Goal: Task Accomplishment & Management: Manage account settings

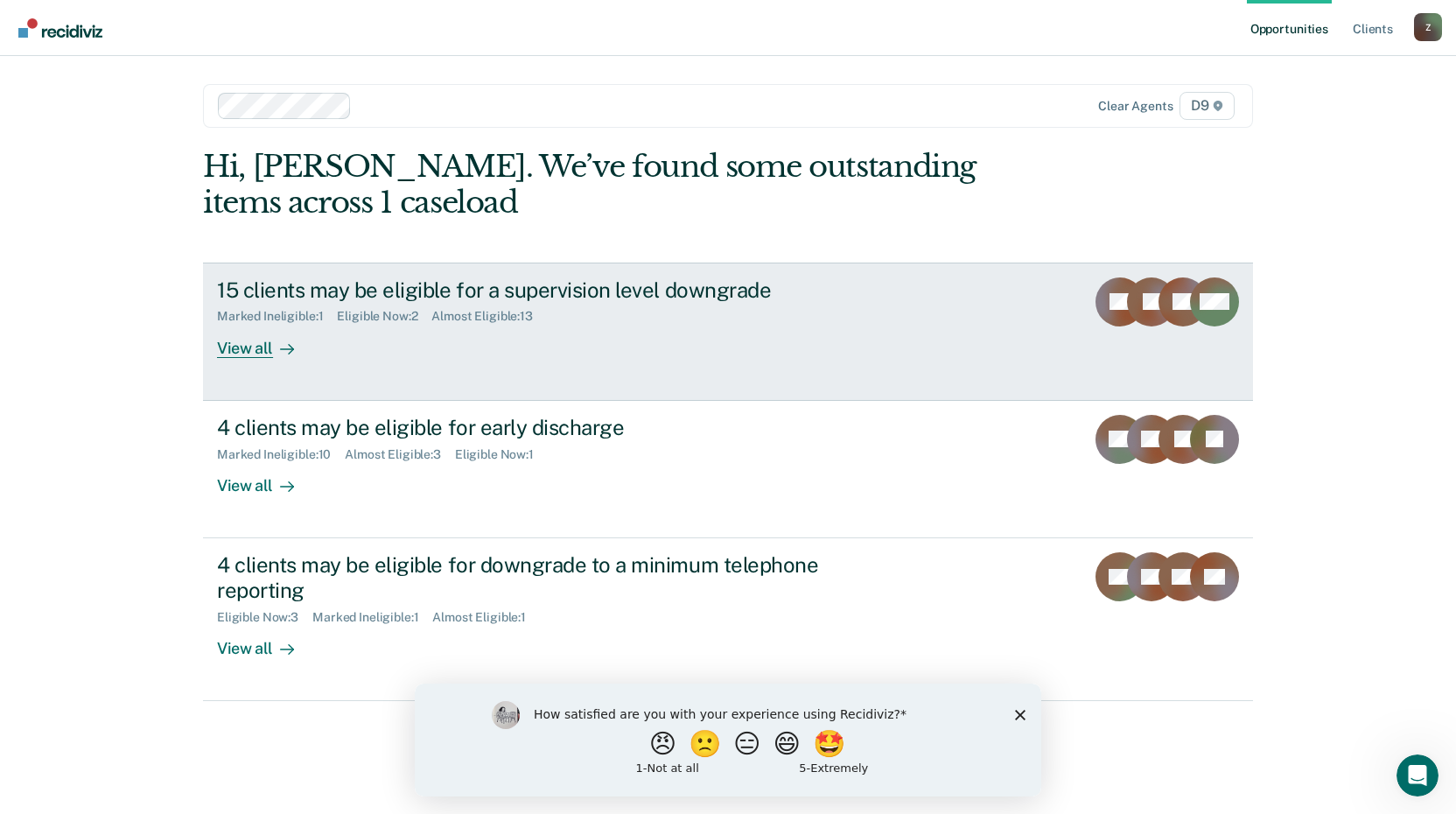
click at [240, 347] on div "View all" at bounding box center [265, 340] width 98 height 34
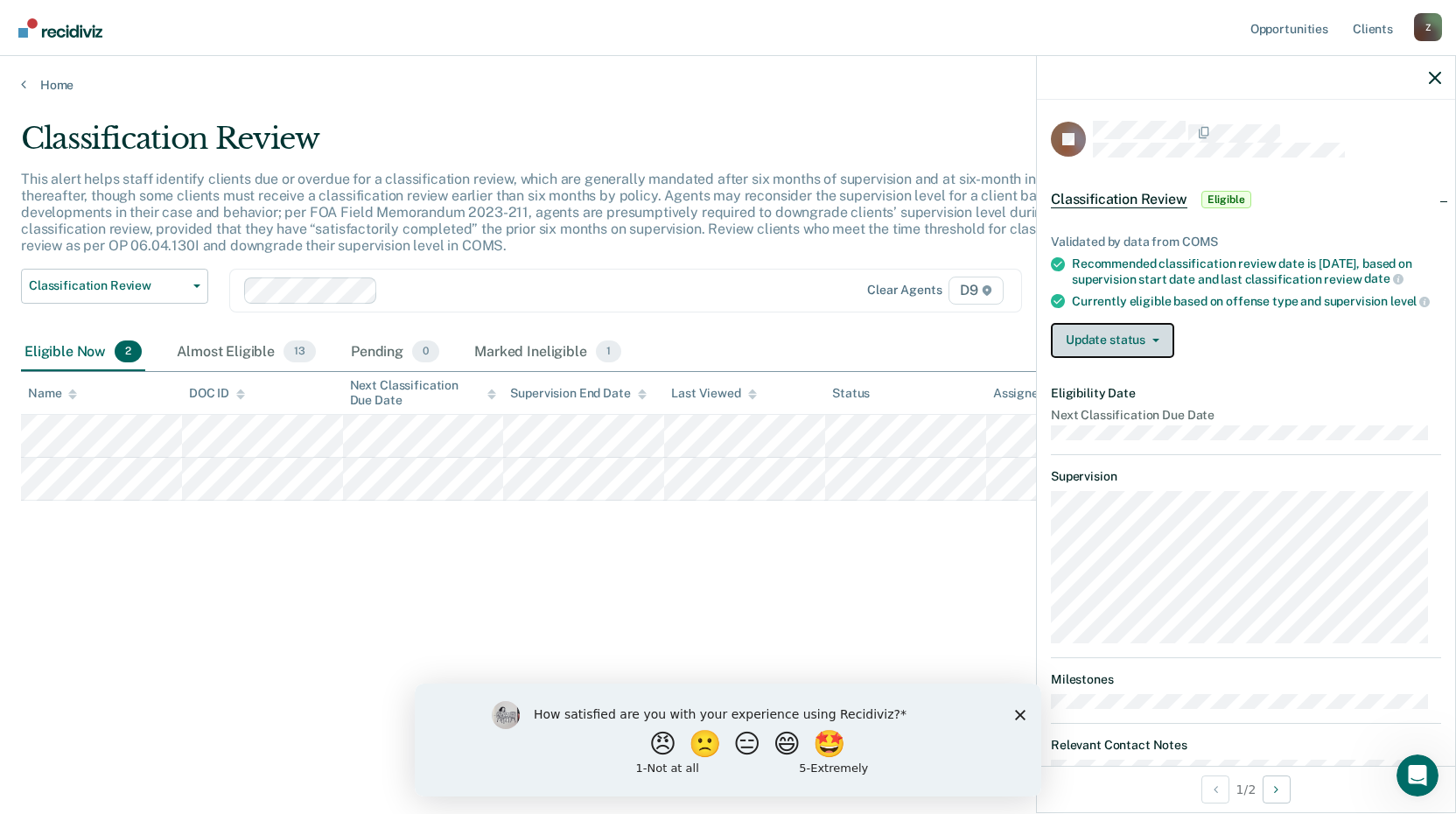
click at [1120, 351] on button "Update status" at bounding box center [1112, 339] width 124 height 35
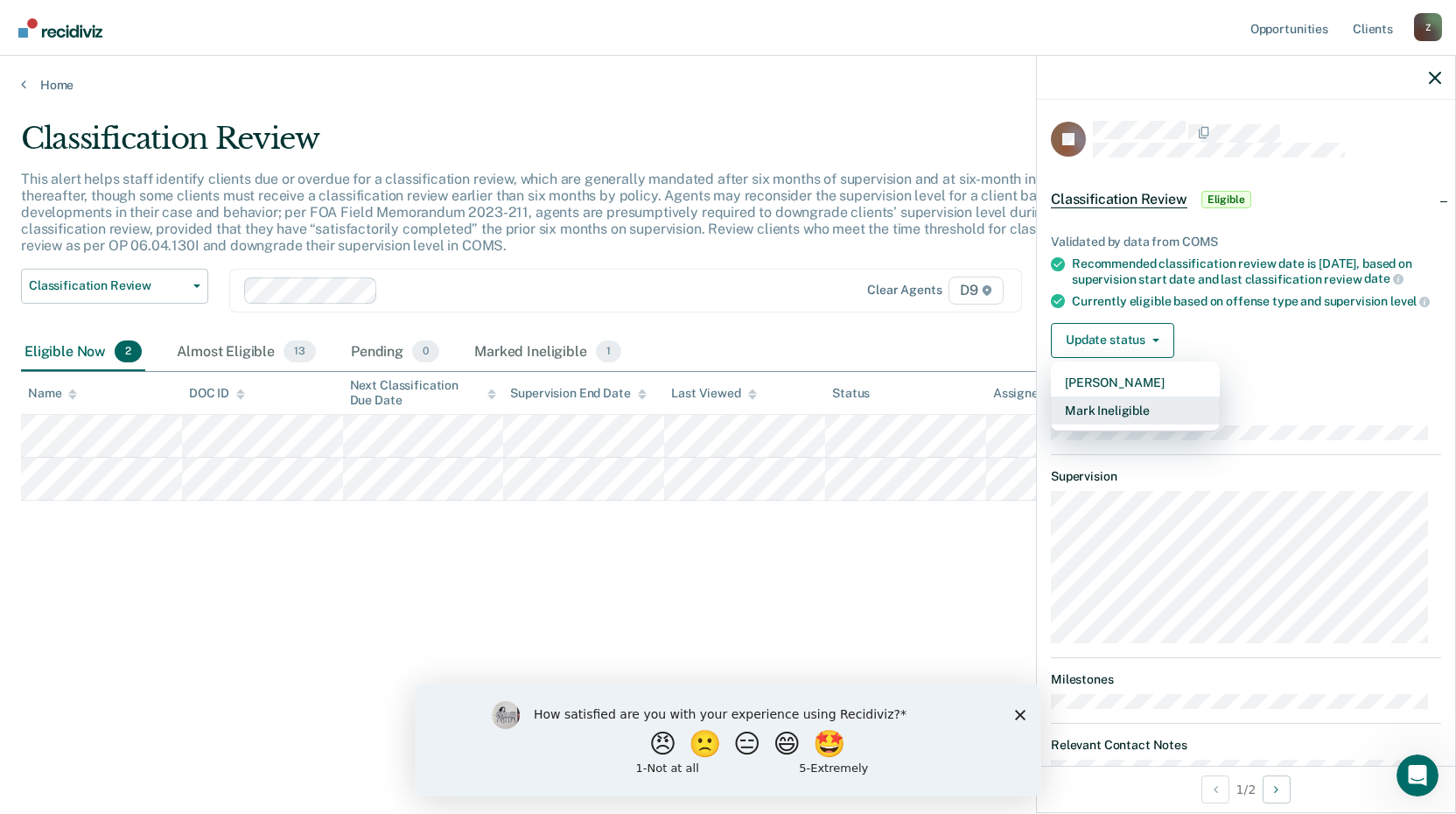
click at [1127, 424] on button "Mark Ineligible" at bounding box center [1135, 410] width 169 height 28
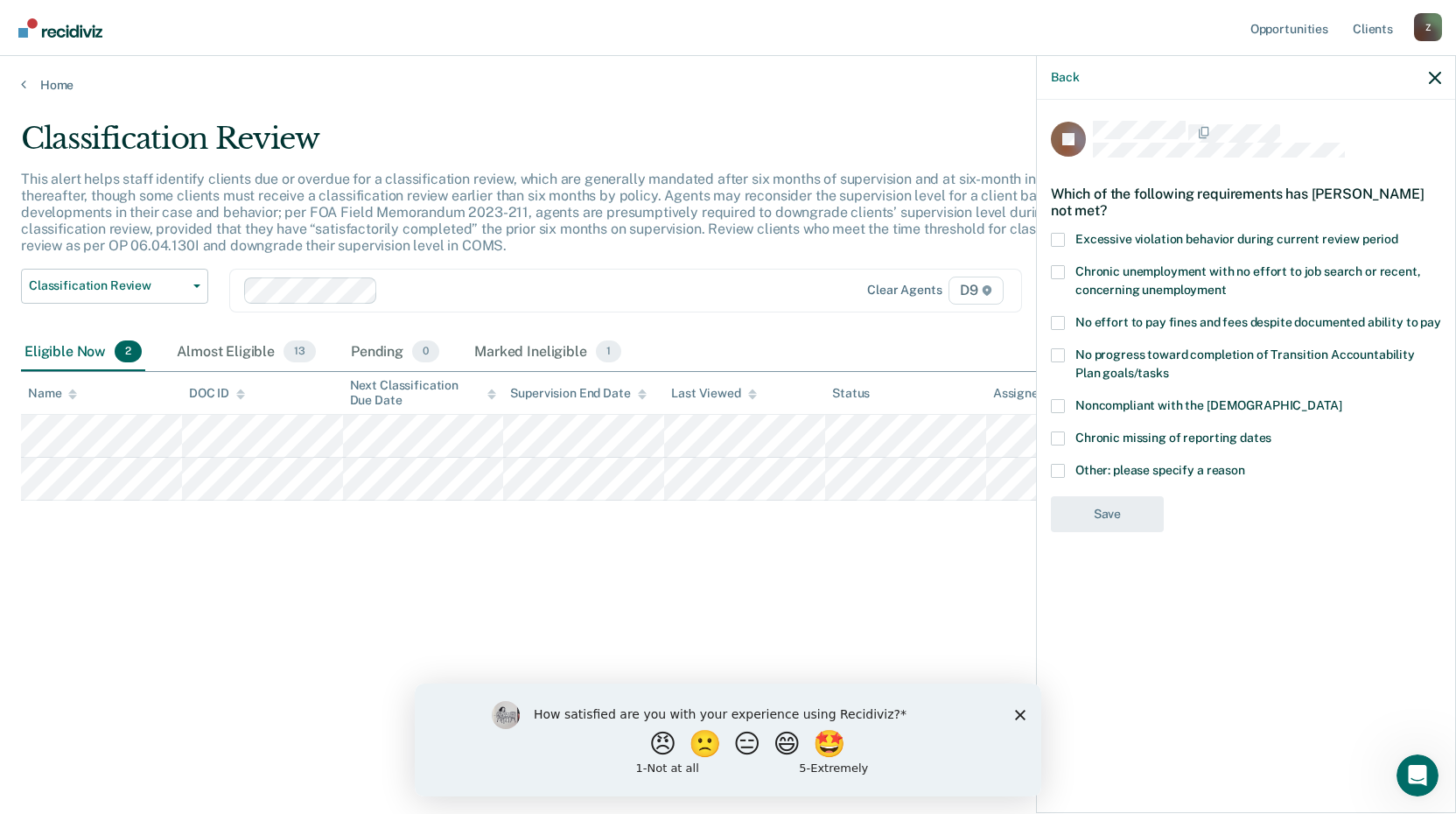
click at [1055, 469] on span at bounding box center [1057, 471] width 14 height 14
click at [1245, 464] on input "Other: please specify a reason" at bounding box center [1245, 464] width 0 height 0
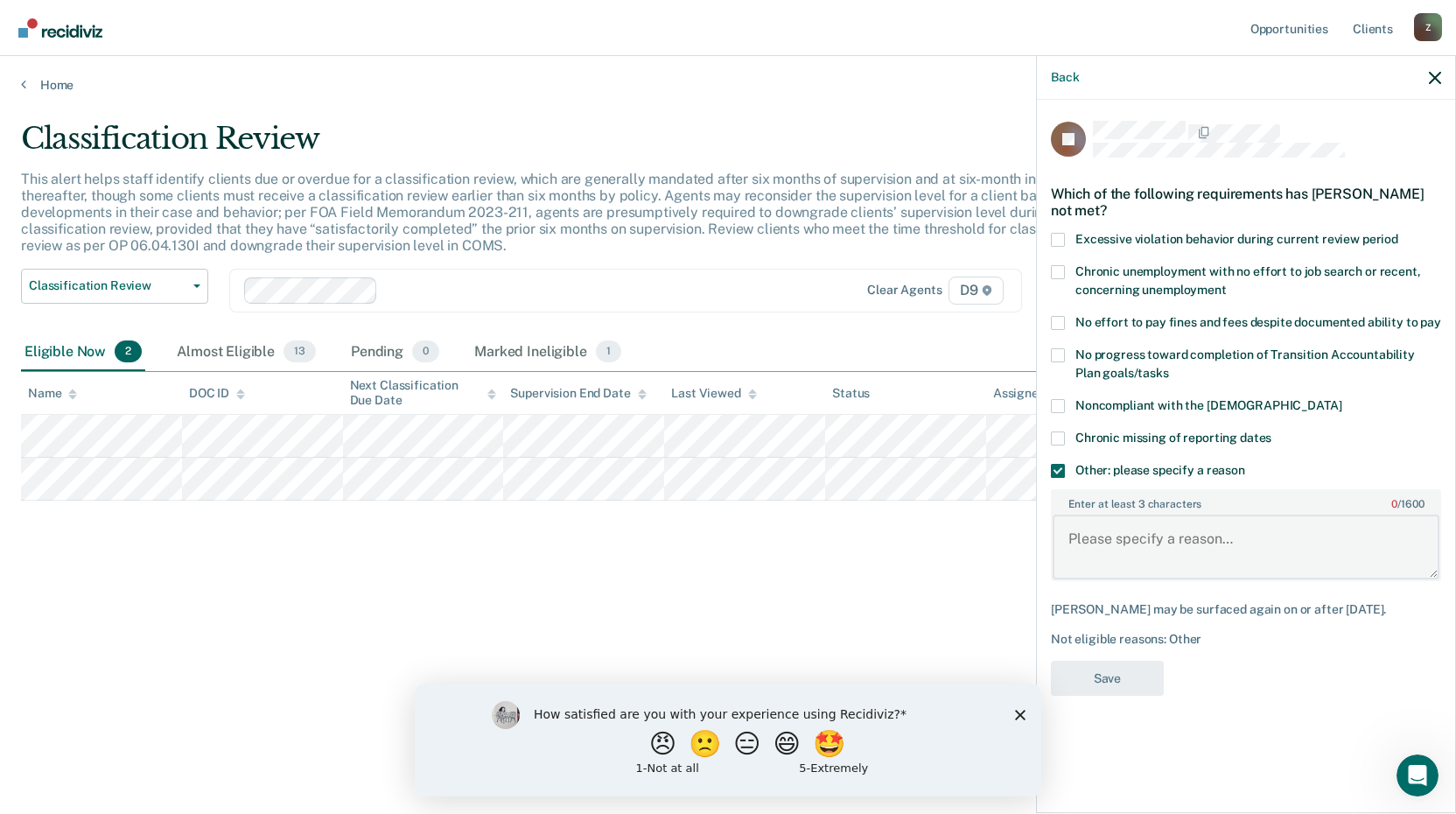
click at [1117, 544] on textarea "Enter at least 3 characters 0 / 1600" at bounding box center [1245, 546] width 387 height 64
drag, startPoint x: 1322, startPoint y: 534, endPoint x: 1072, endPoint y: 555, distance: 250.9
click at [1067, 559] on textarea "Not eligible for TRS due to [MEDICAL_DATA]" at bounding box center [1245, 546] width 387 height 64
type textarea "Not eligible for TRS due to [MEDICAL_DATA]"
click at [1100, 678] on button "Save" at bounding box center [1107, 678] width 113 height 36
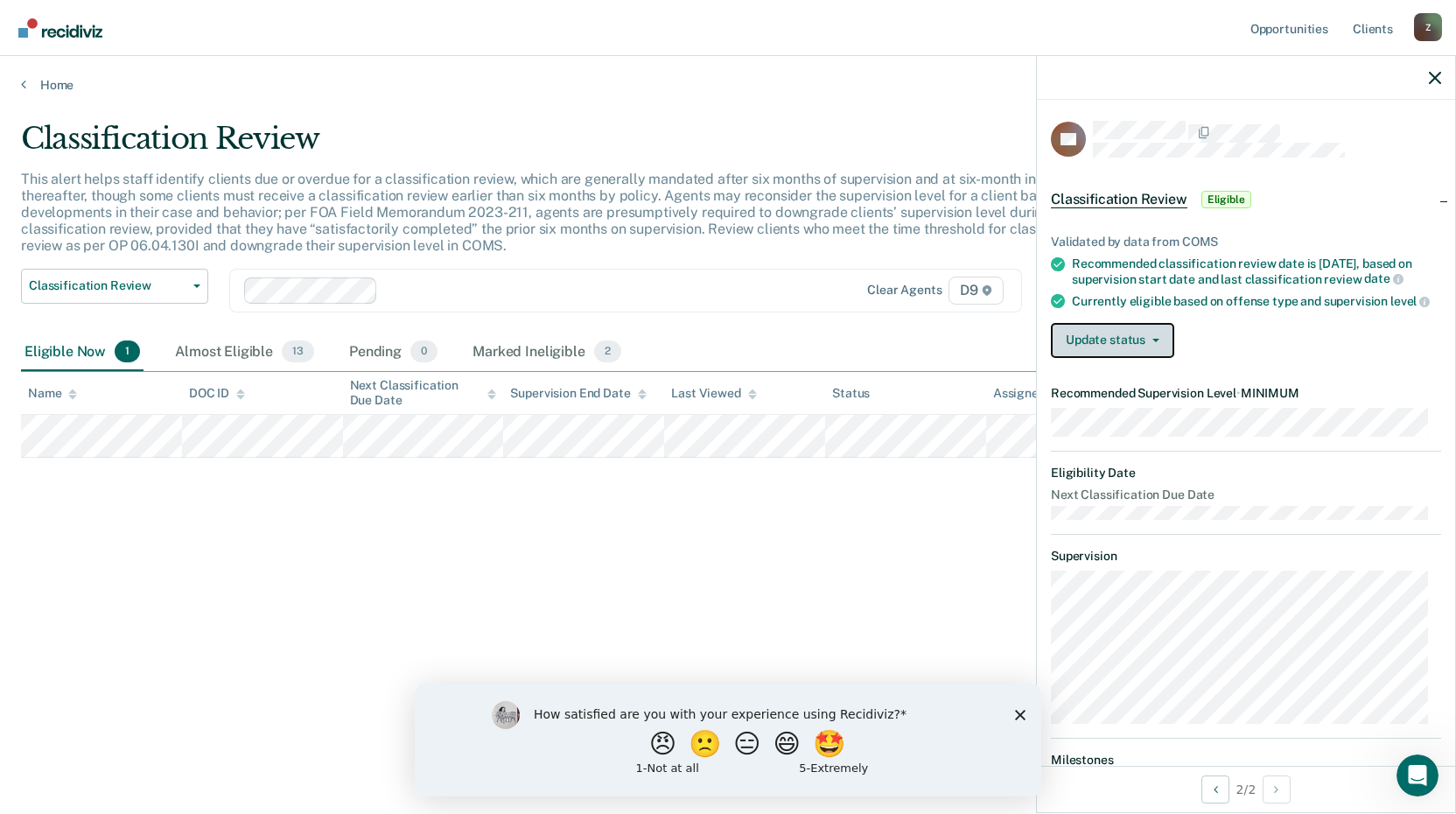
click at [1150, 345] on button "Update status" at bounding box center [1112, 339] width 124 height 35
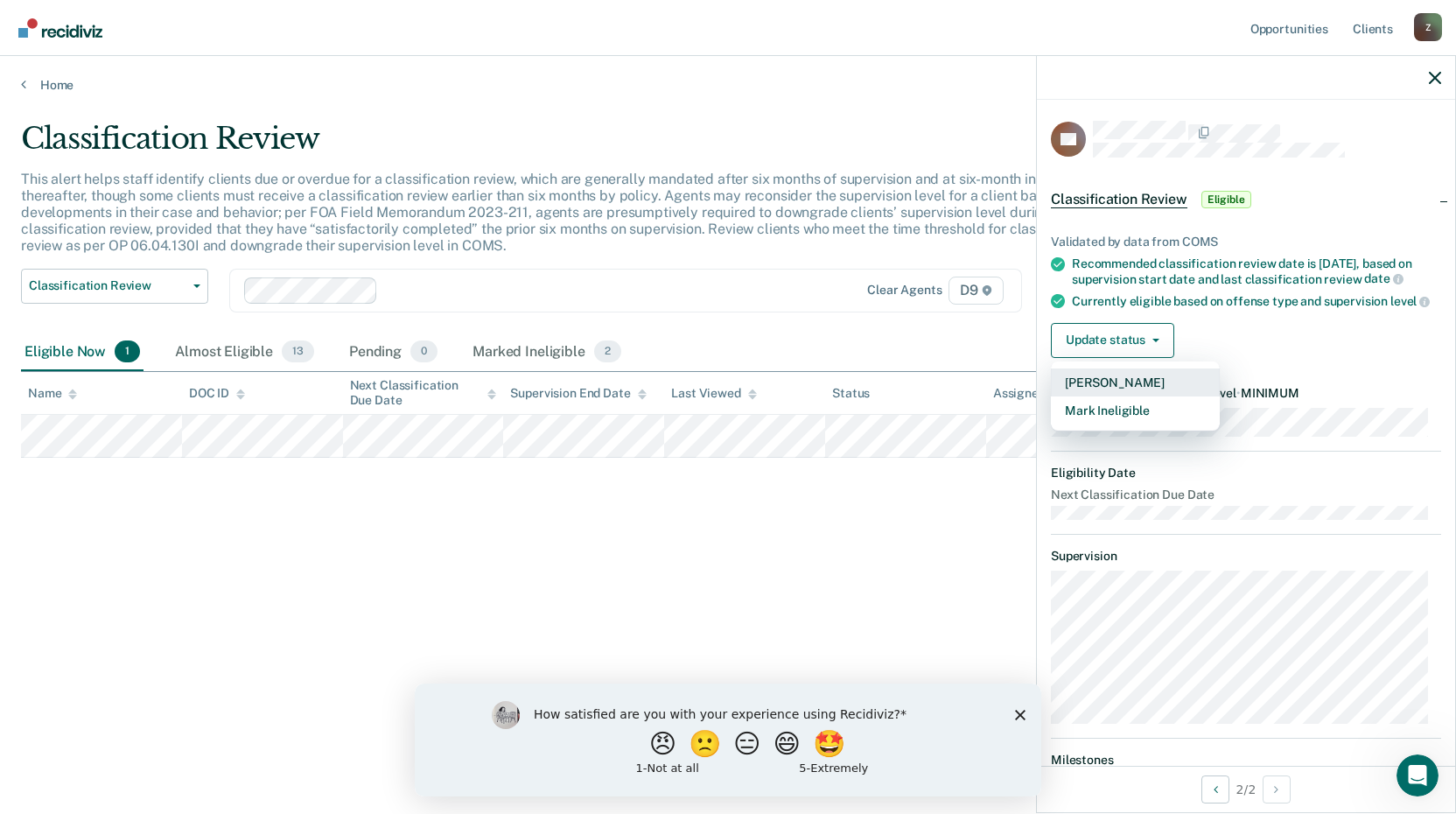
click at [1103, 397] on button "[PERSON_NAME]" at bounding box center [1135, 382] width 169 height 28
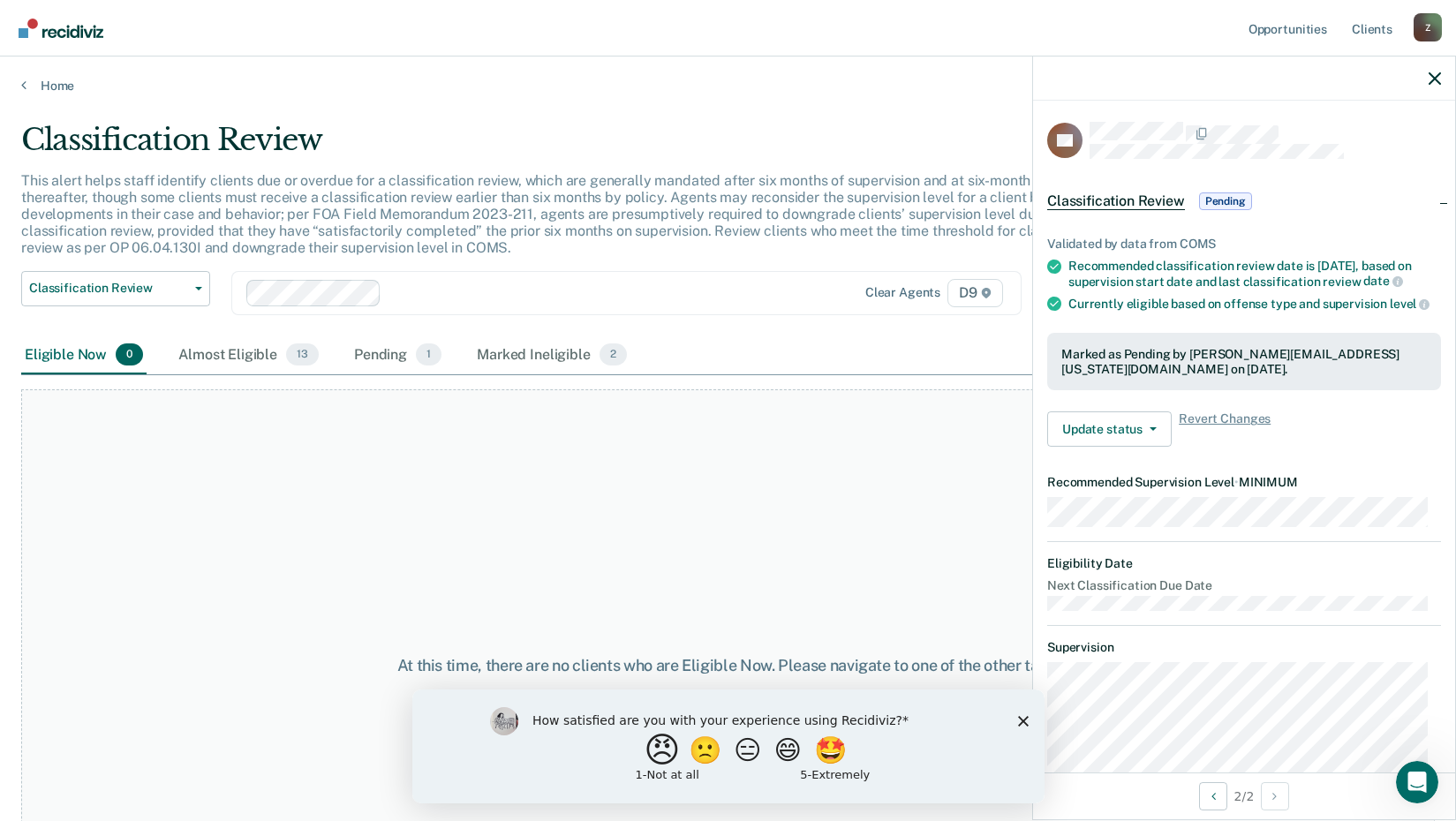
click at [651, 752] on button "😠" at bounding box center [664, 748] width 42 height 35
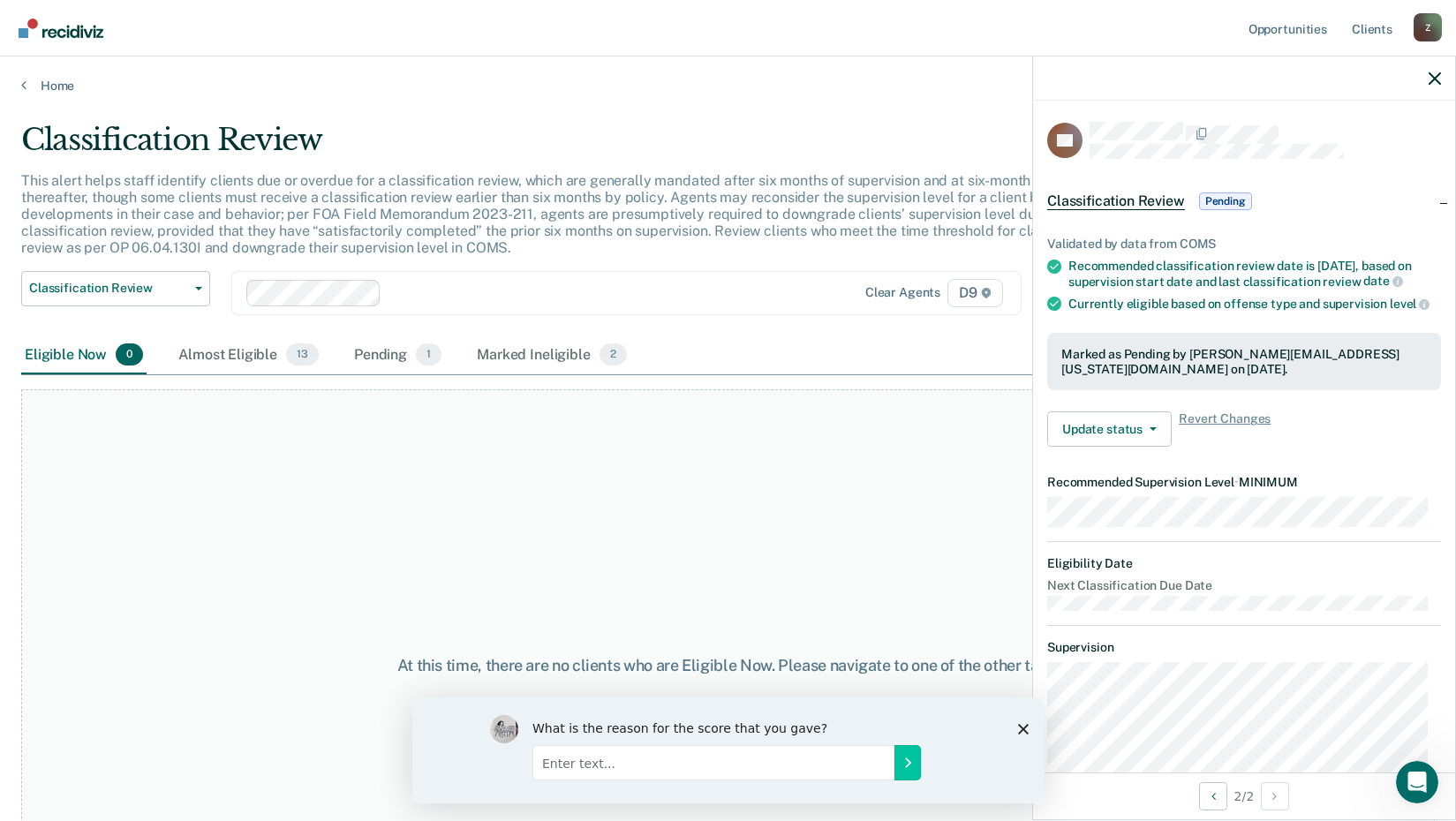
click at [1021, 716] on div "What is the reason for the score that you gave?" at bounding box center [727, 749] width 632 height 106
click at [572, 761] on input "Enter text..." at bounding box center [713, 761] width 362 height 35
type input "This is not helpful and just more work"
click at [901, 759] on icon "Submit your response" at bounding box center [906, 761] width 14 height 14
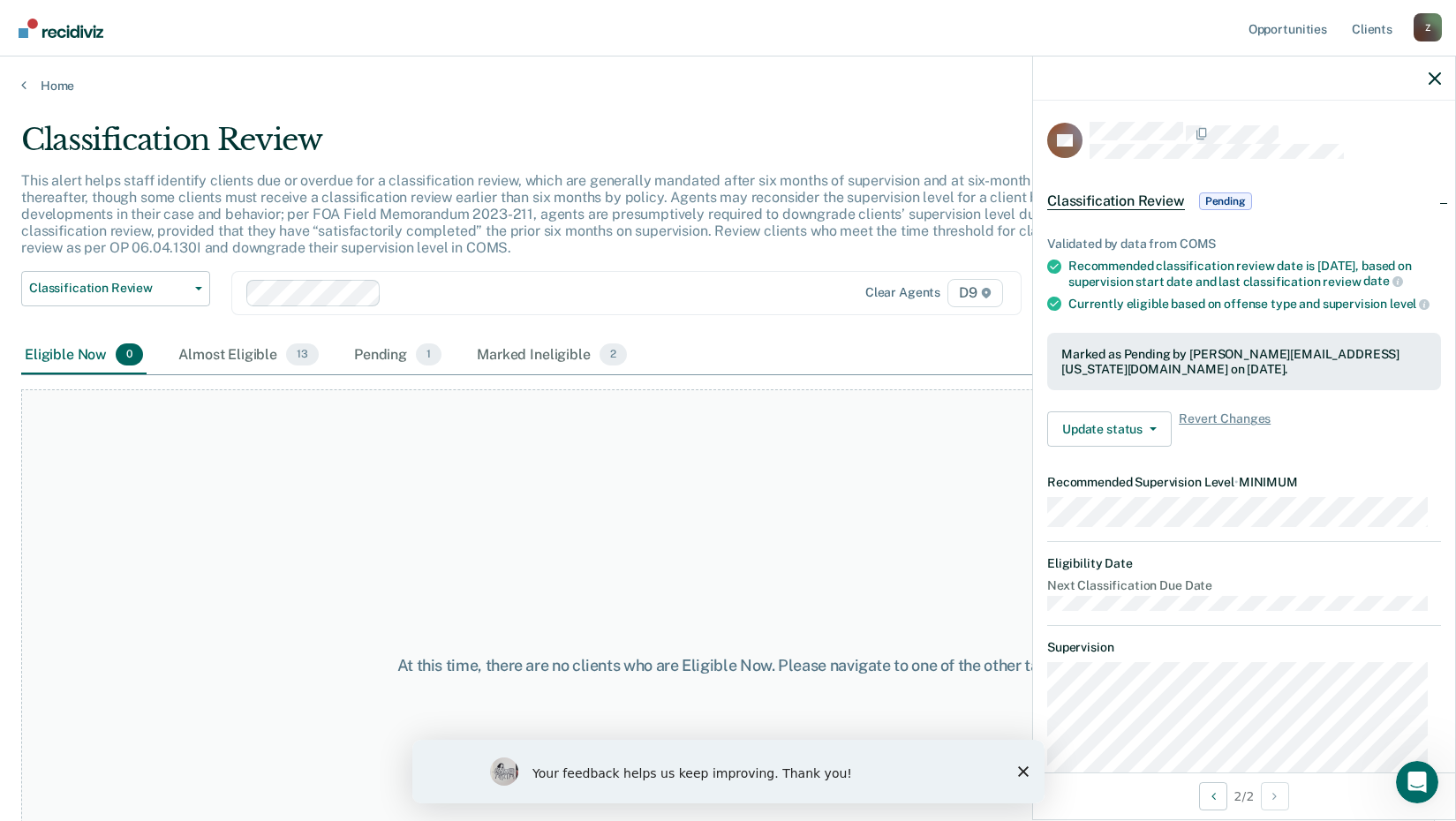
click at [1019, 768] on polygon "Close survey" at bounding box center [1022, 771] width 11 height 11
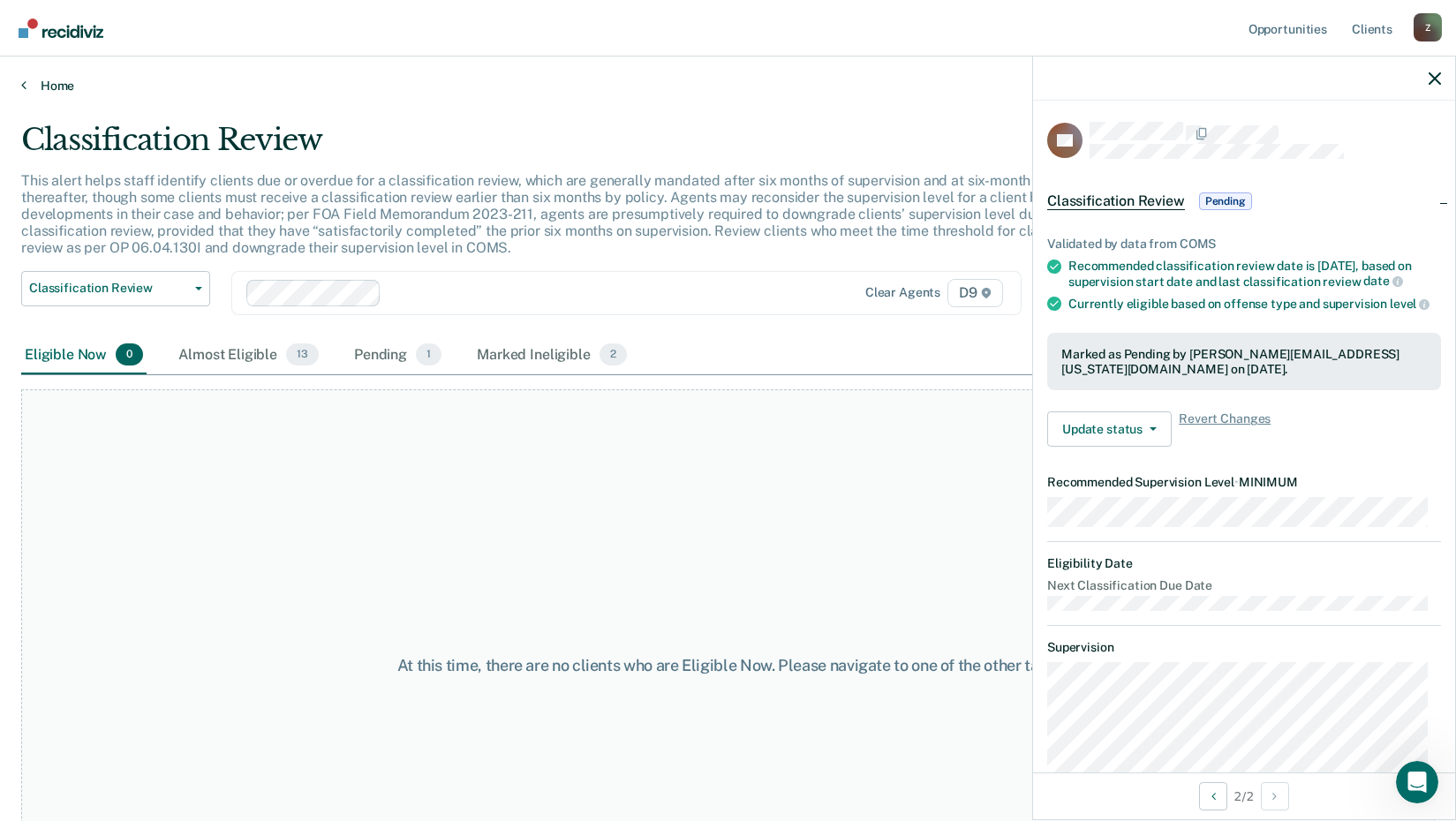
click at [27, 83] on link "Home" at bounding box center [728, 86] width 1413 height 16
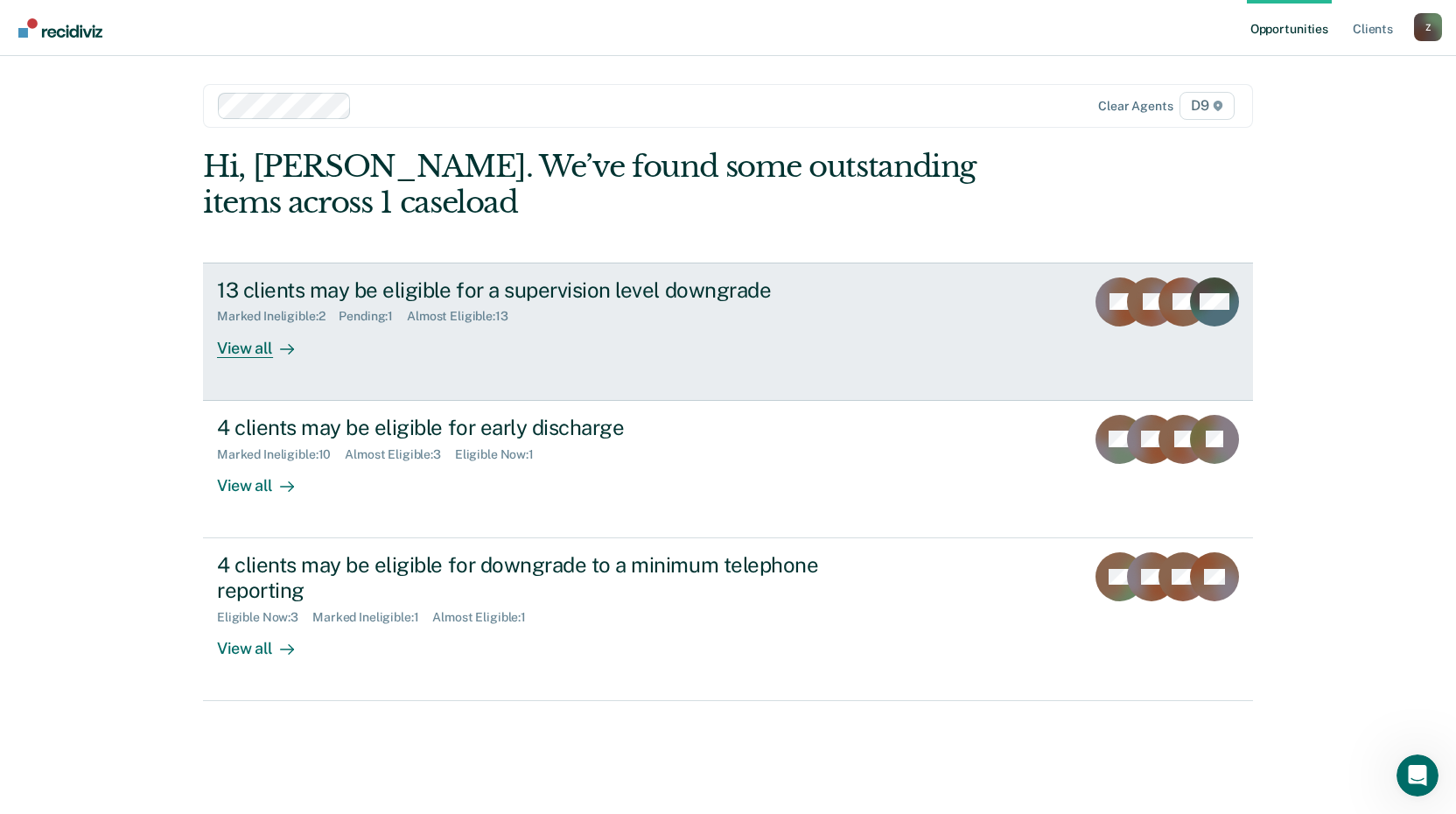
click at [266, 350] on div "View all" at bounding box center [265, 340] width 98 height 34
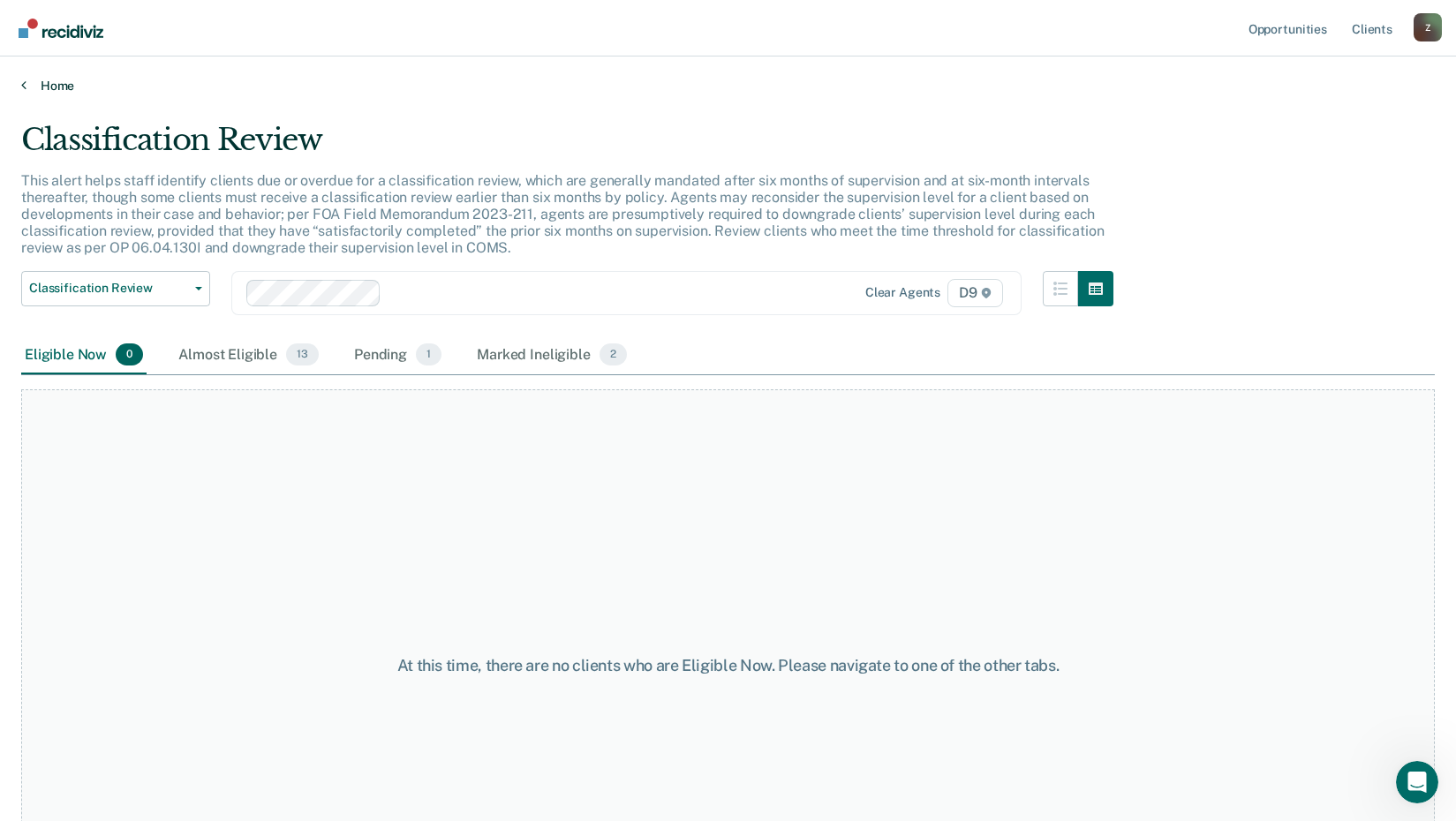
click at [27, 82] on link "Home" at bounding box center [728, 86] width 1413 height 16
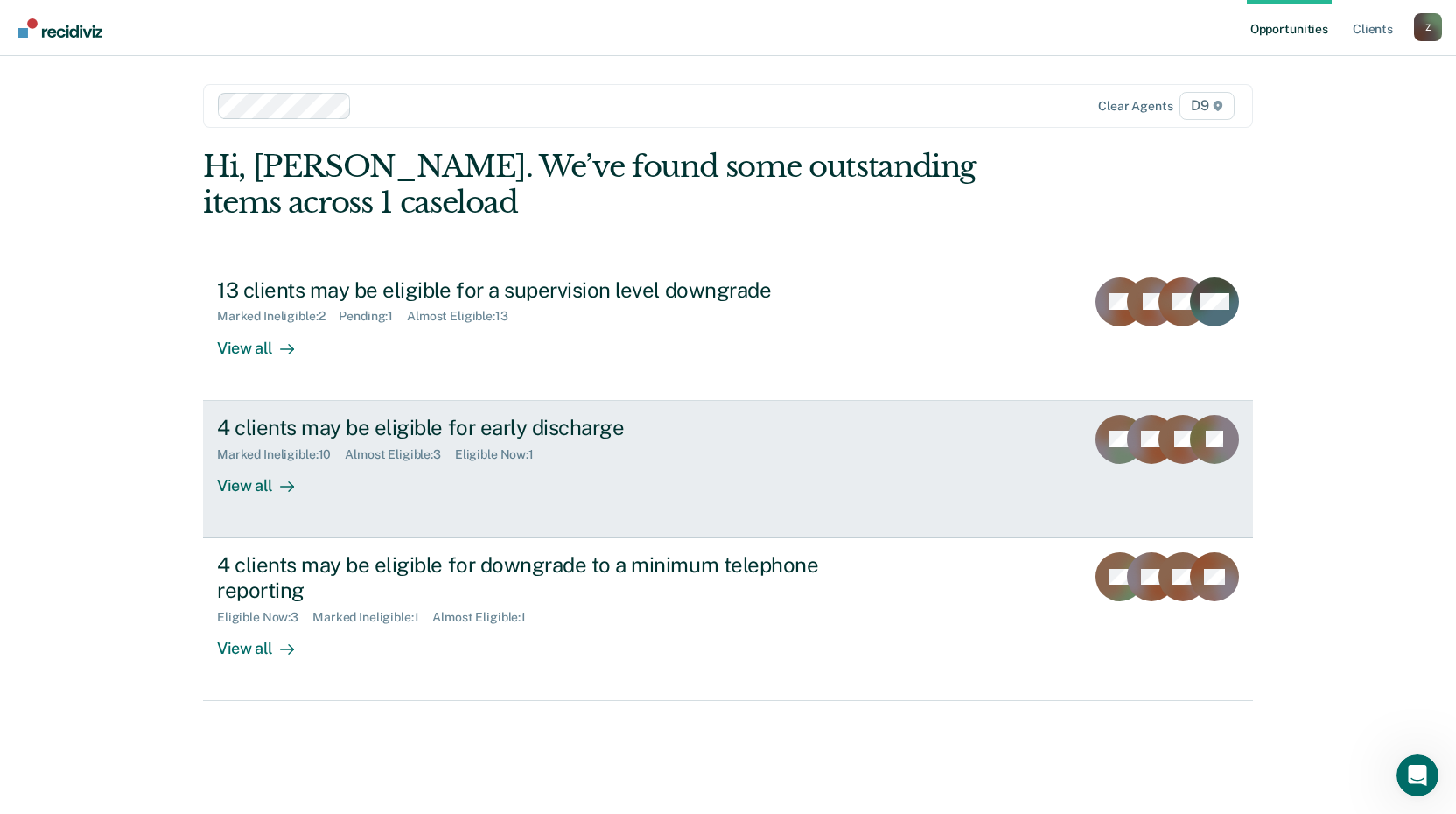
click at [255, 489] on div "View all" at bounding box center [265, 478] width 98 height 34
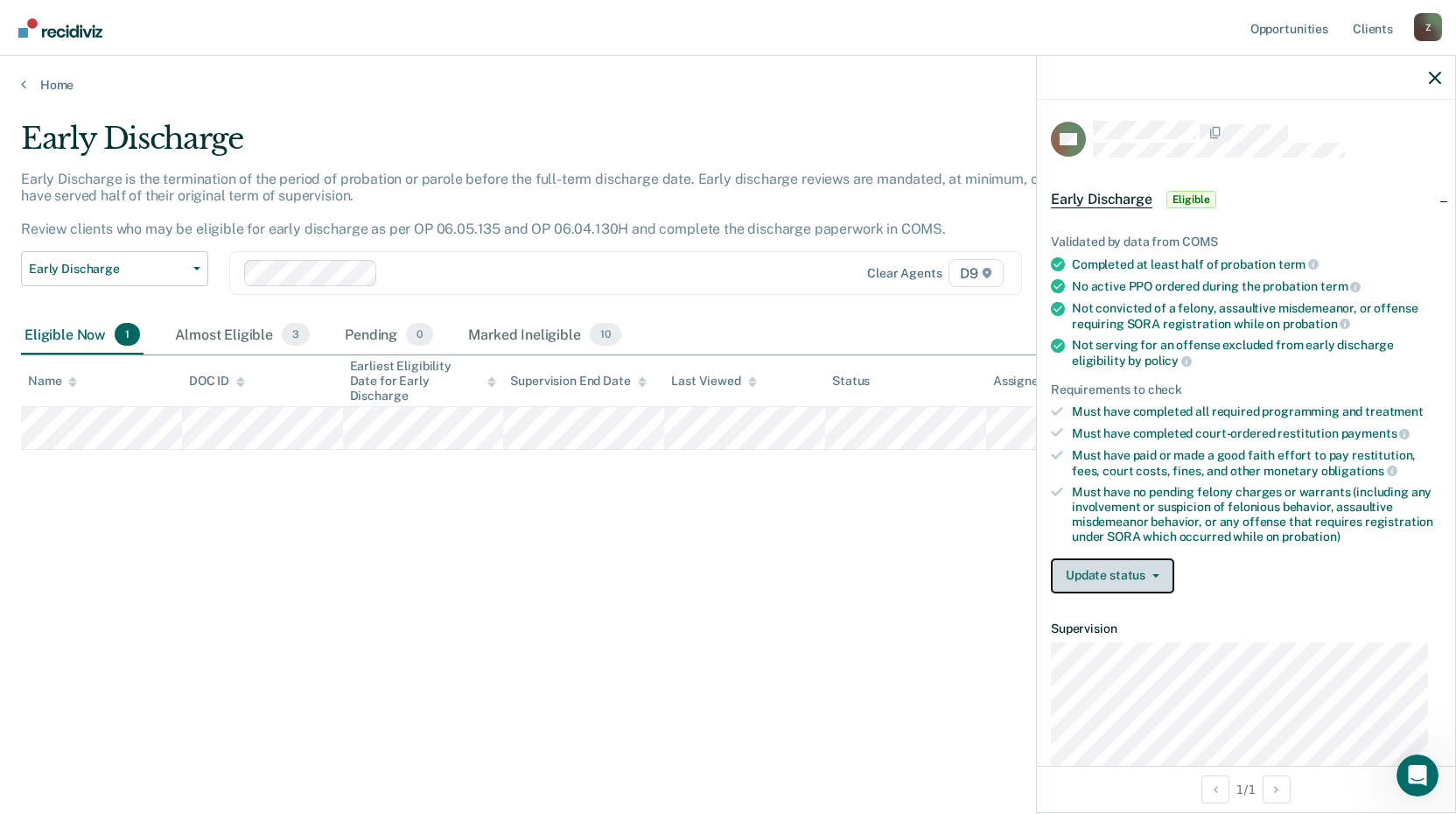
click at [1078, 586] on button "Update status" at bounding box center [1112, 575] width 124 height 35
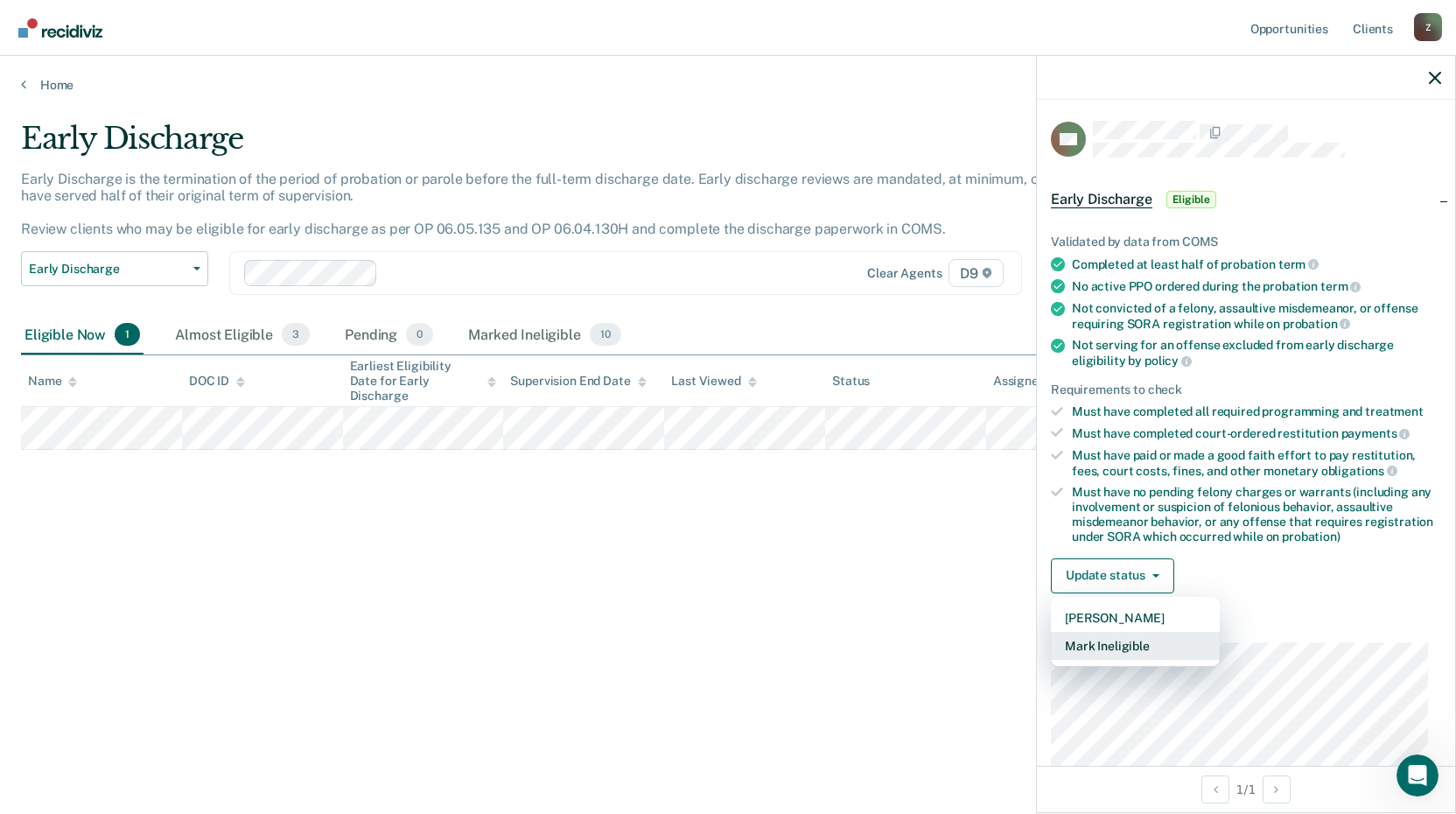
click at [1101, 648] on button "Mark Ineligible" at bounding box center [1135, 646] width 169 height 28
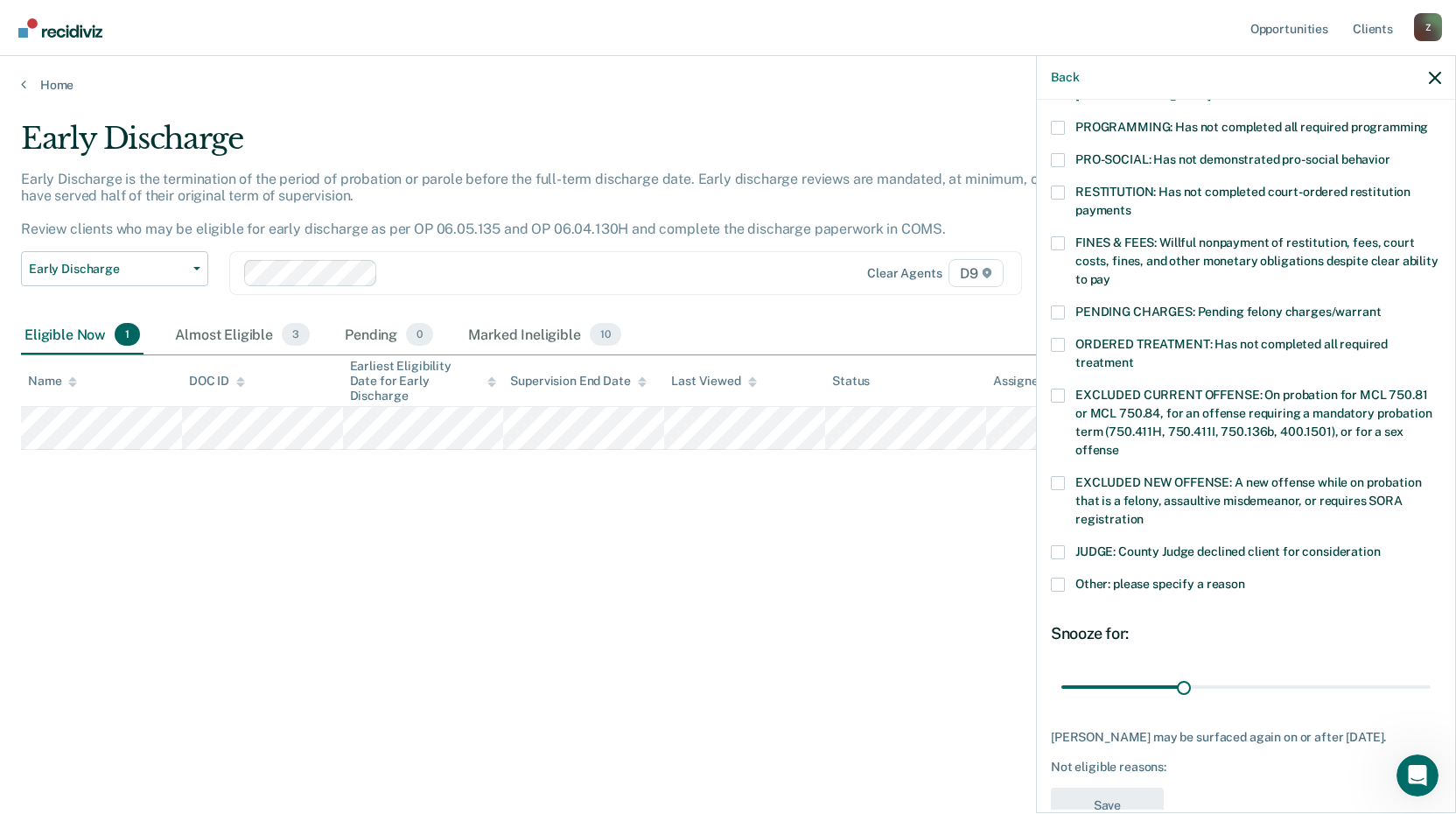
scroll to position [409, 0]
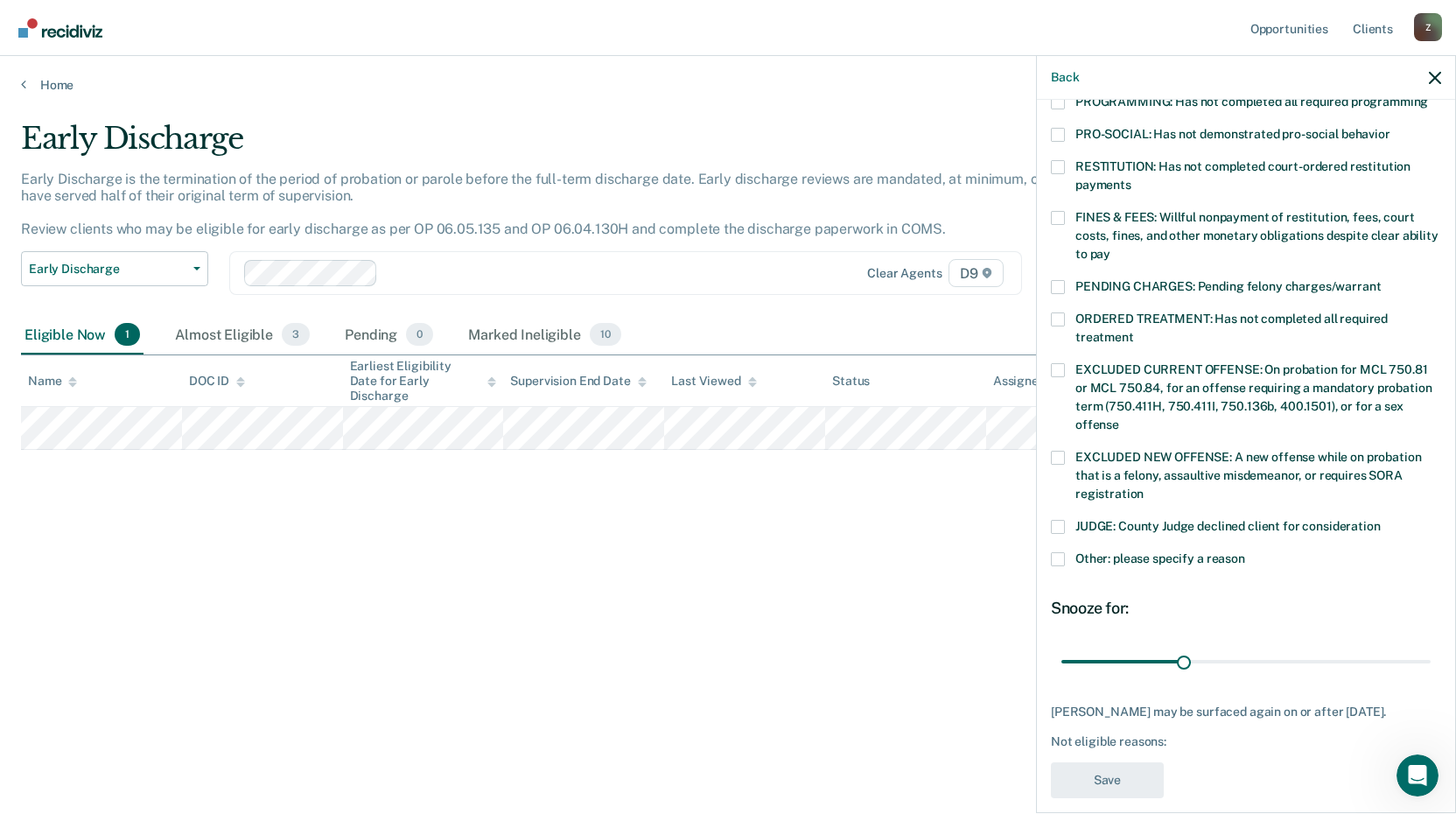
click at [1059, 552] on span at bounding box center [1057, 559] width 14 height 14
click at [1245, 552] on input "Other: please specify a reason" at bounding box center [1245, 552] width 0 height 0
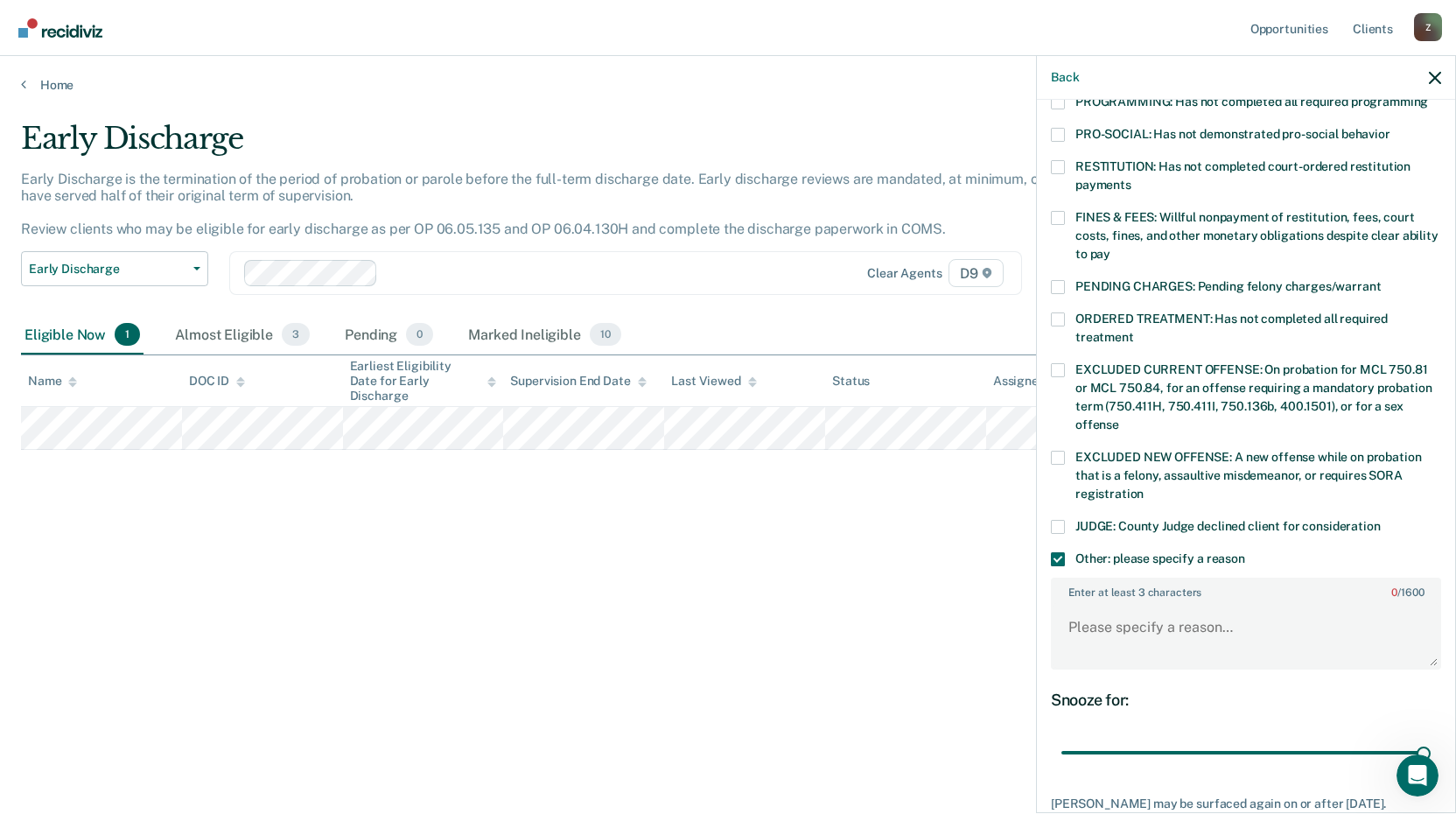
drag, startPoint x: 1180, startPoint y: 735, endPoint x: 1421, endPoint y: 685, distance: 246.1
type input "90"
click at [1421, 738] on input "range" at bounding box center [1245, 753] width 369 height 31
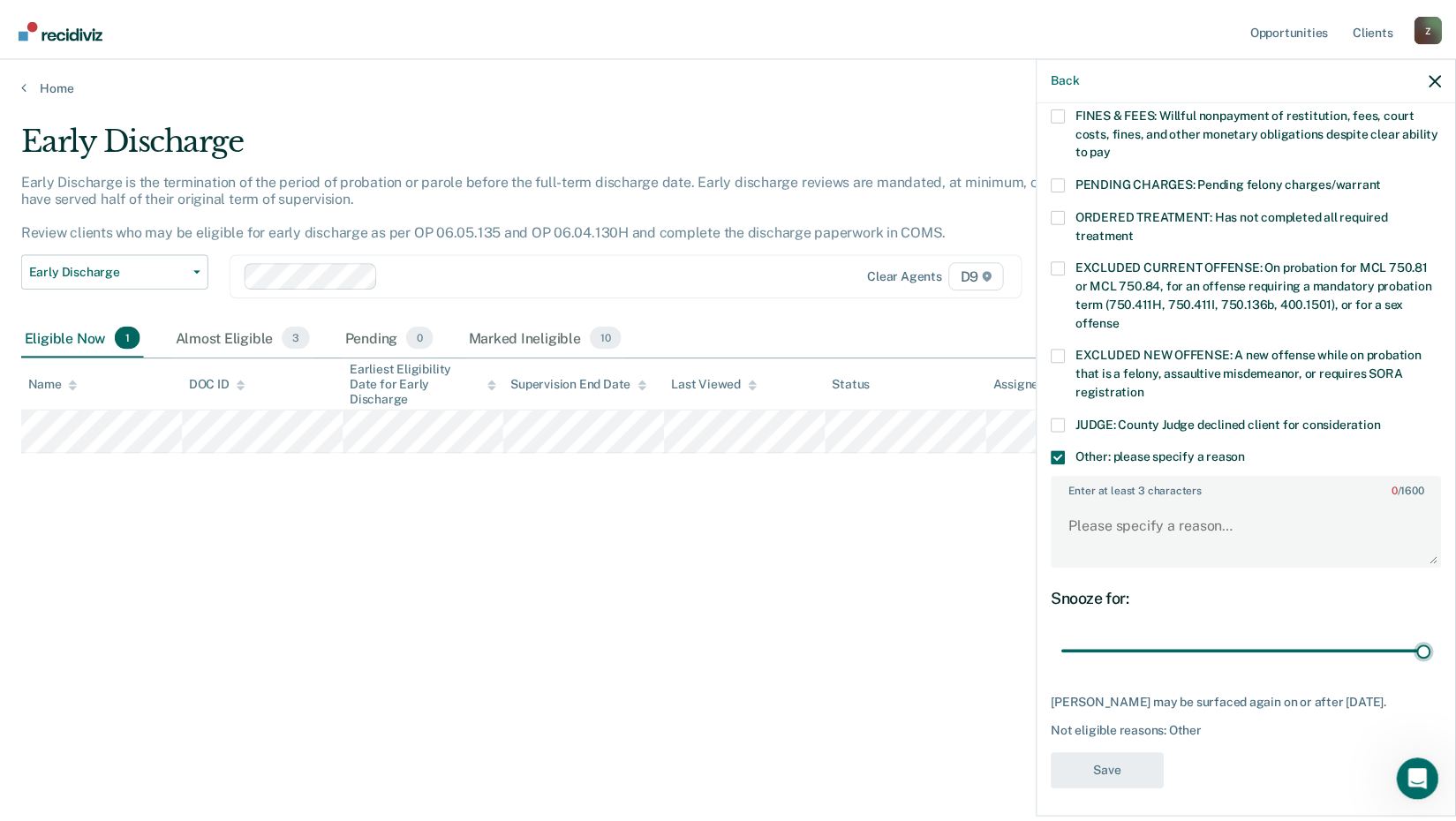
scroll to position [521, 0]
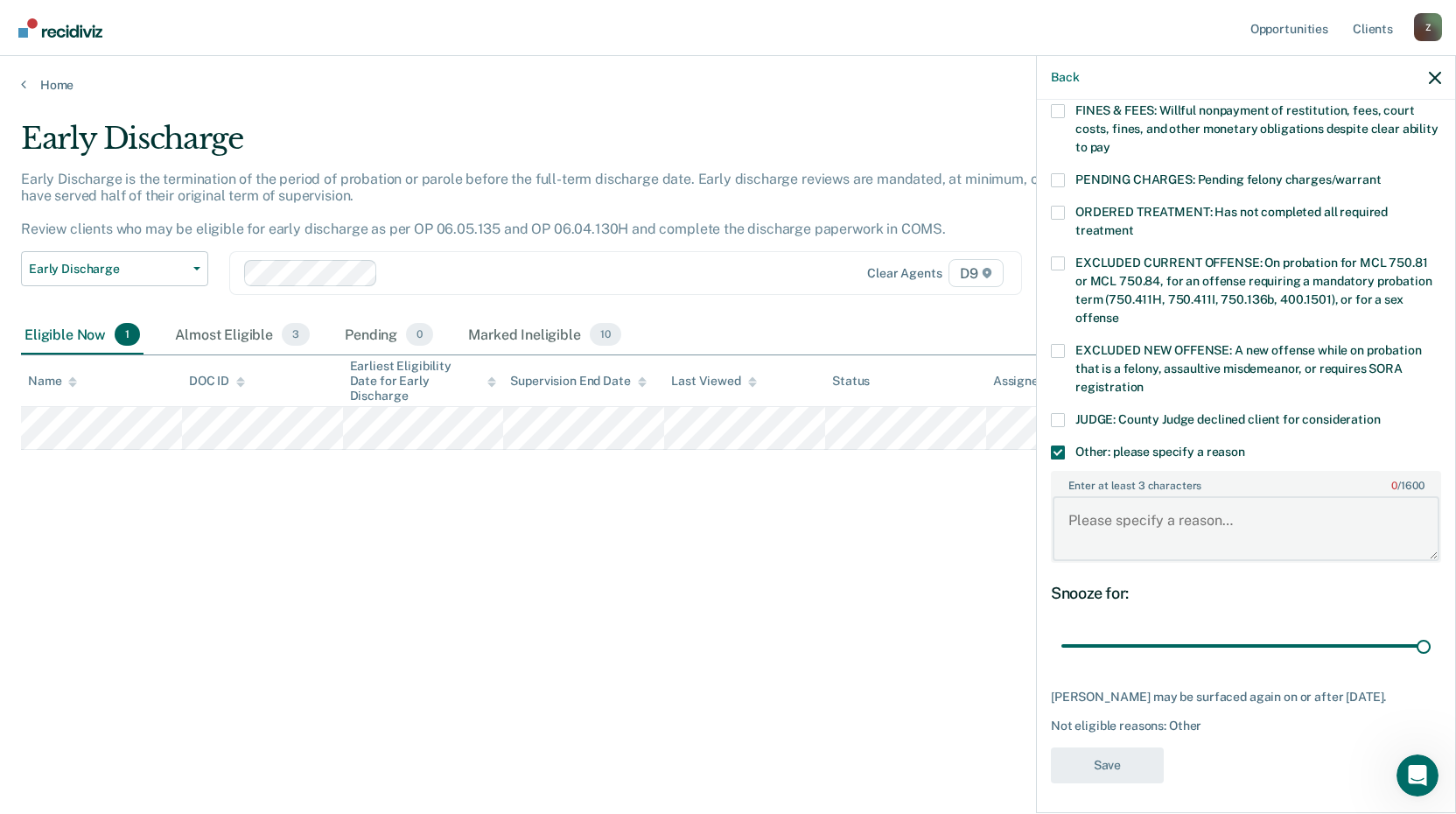
click at [1083, 504] on textarea "Enter at least 3 characters 0 / 1600" at bounding box center [1245, 528] width 387 height 64
type textarea "ATC participant"
click at [1089, 765] on button "Save" at bounding box center [1107, 765] width 113 height 36
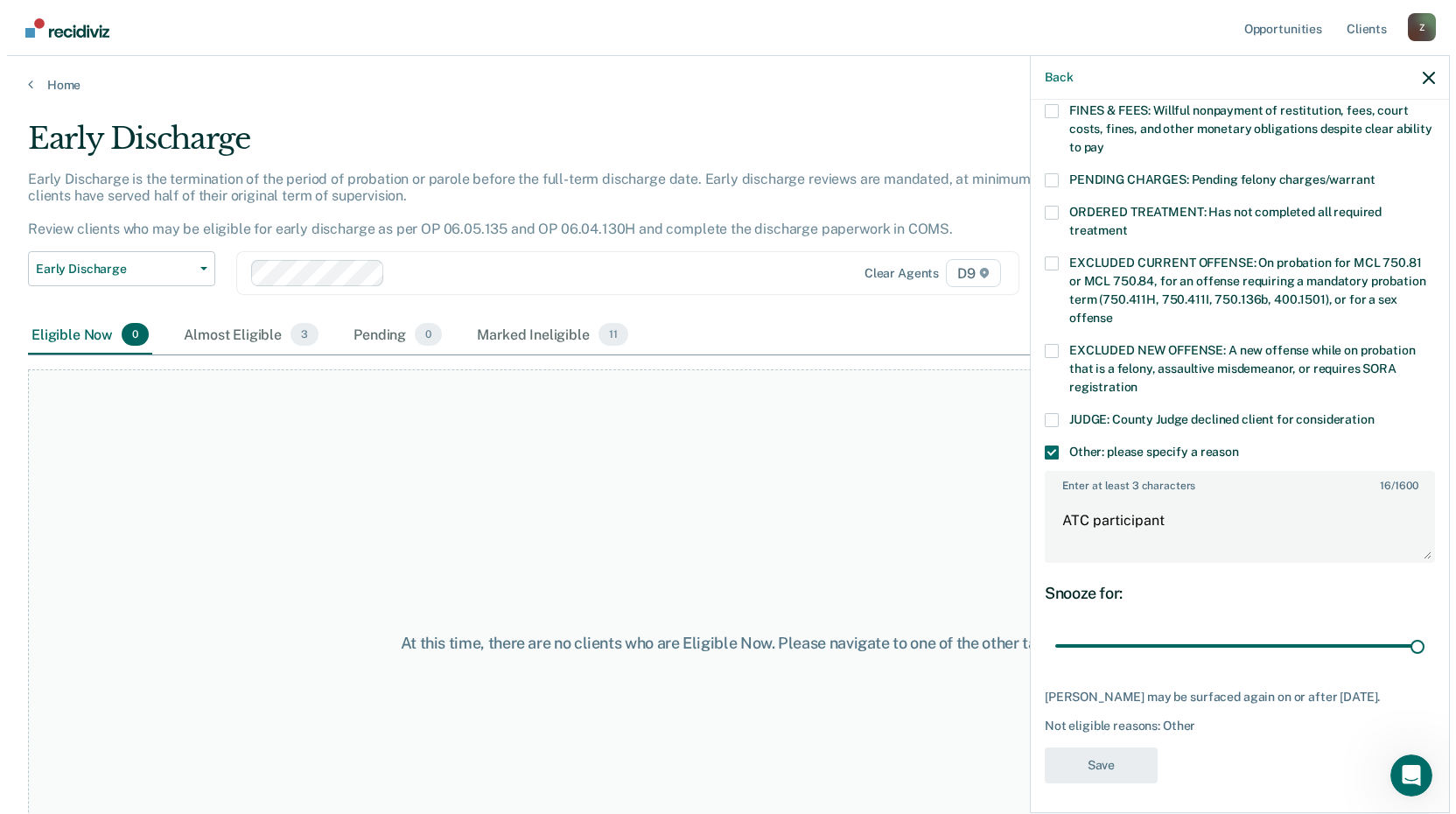
scroll to position [369, 0]
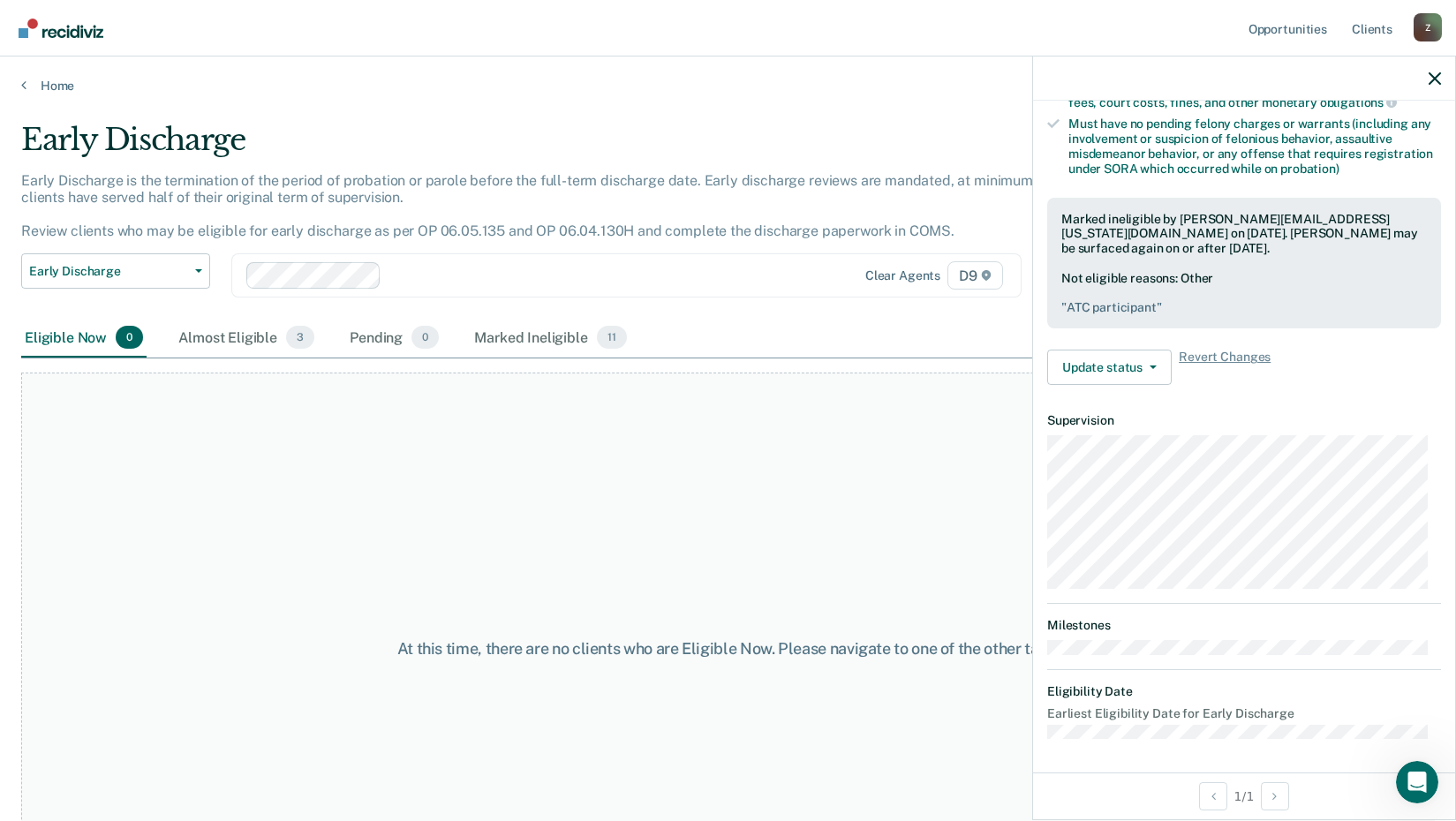
click at [22, 95] on main "Early Discharge Early Discharge is the termination of the period of probation o…" at bounding box center [728, 455] width 1456 height 722
click at [29, 80] on link "Home" at bounding box center [728, 86] width 1413 height 16
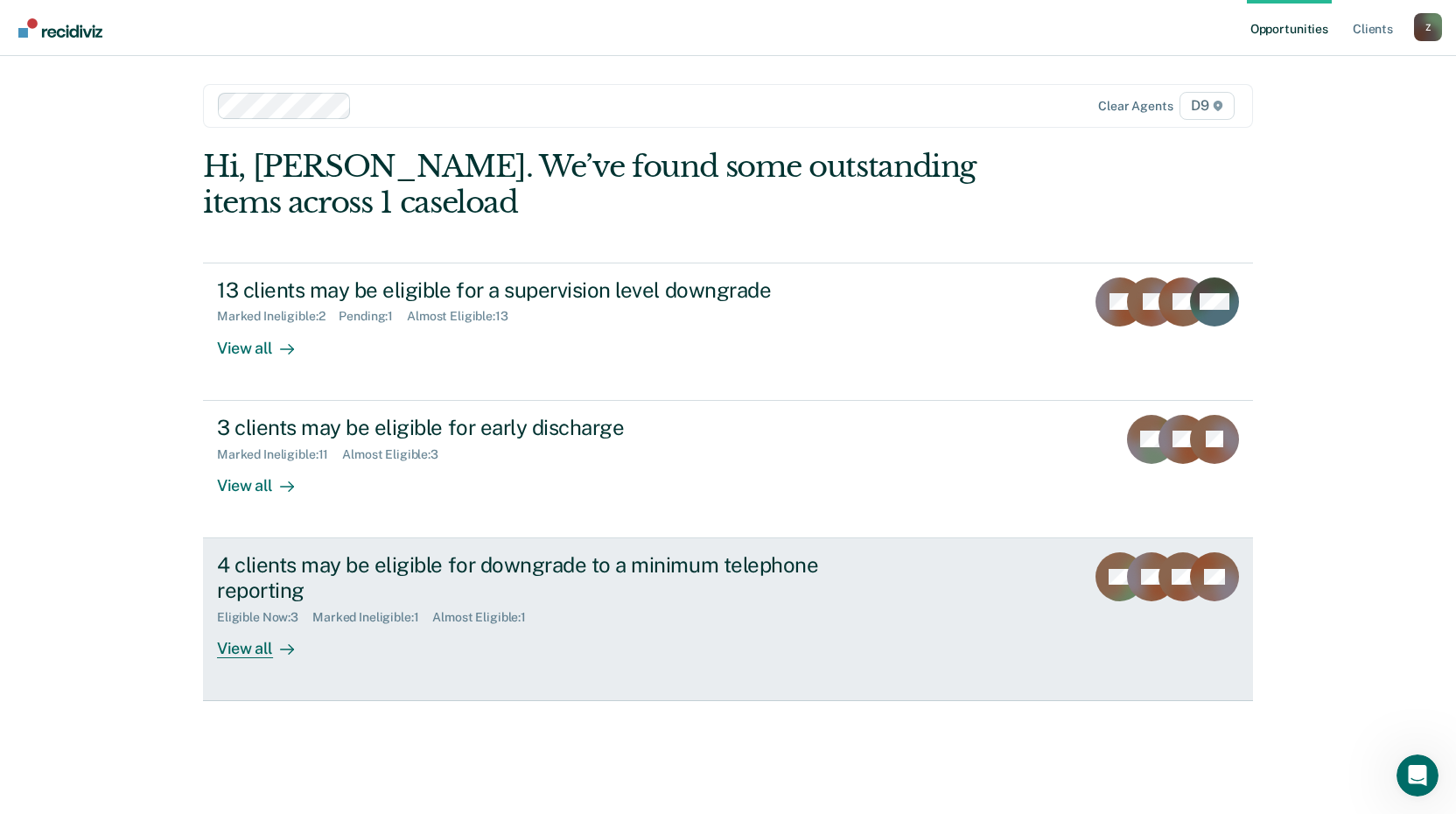
click at [443, 581] on div "4 clients may be eligible for downgrade to a minimum telephone reporting" at bounding box center [523, 577] width 614 height 50
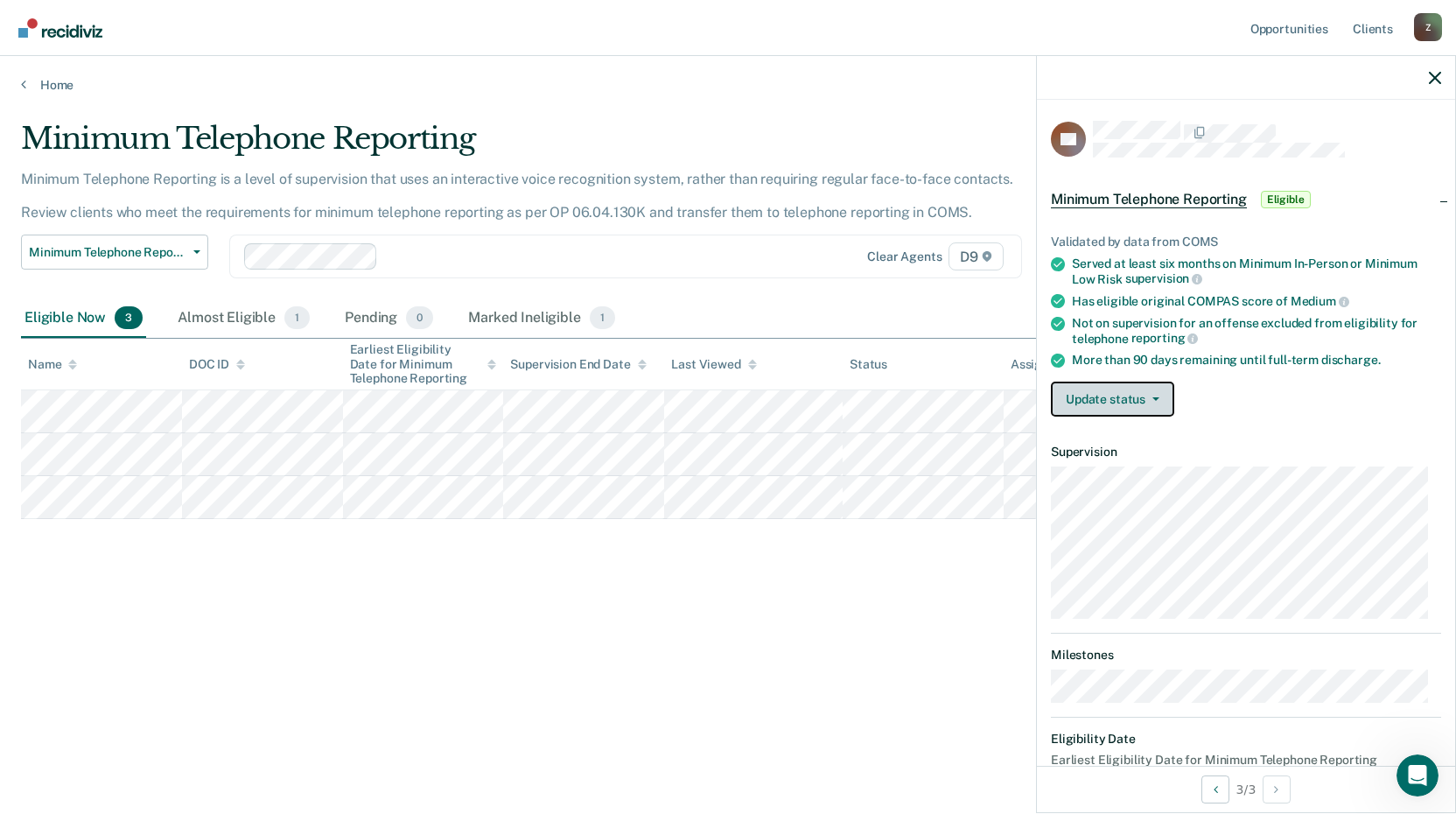
click at [1118, 404] on button "Update status" at bounding box center [1112, 399] width 124 height 35
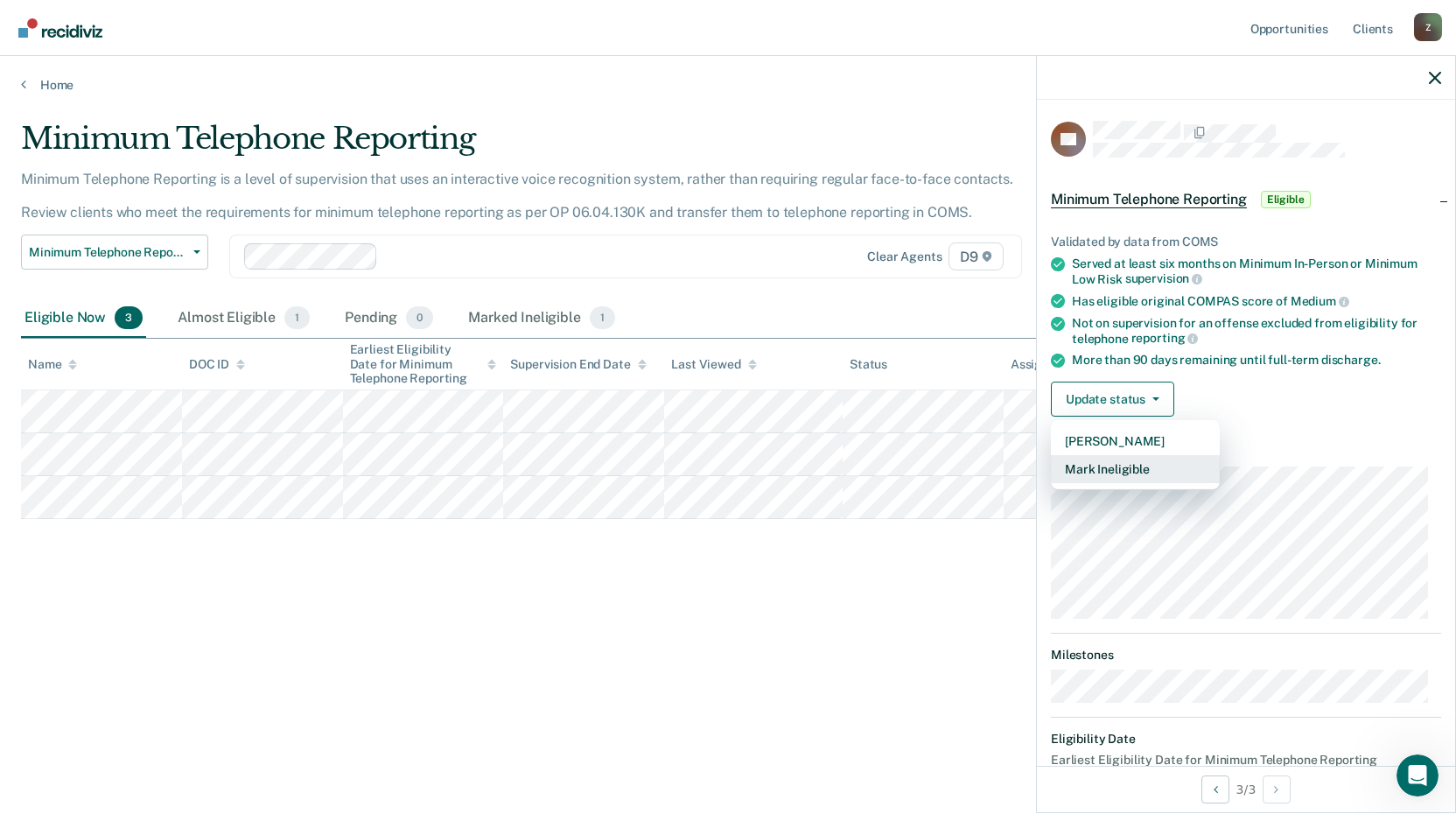
click at [1084, 469] on button "Mark Ineligible" at bounding box center [1135, 469] width 169 height 28
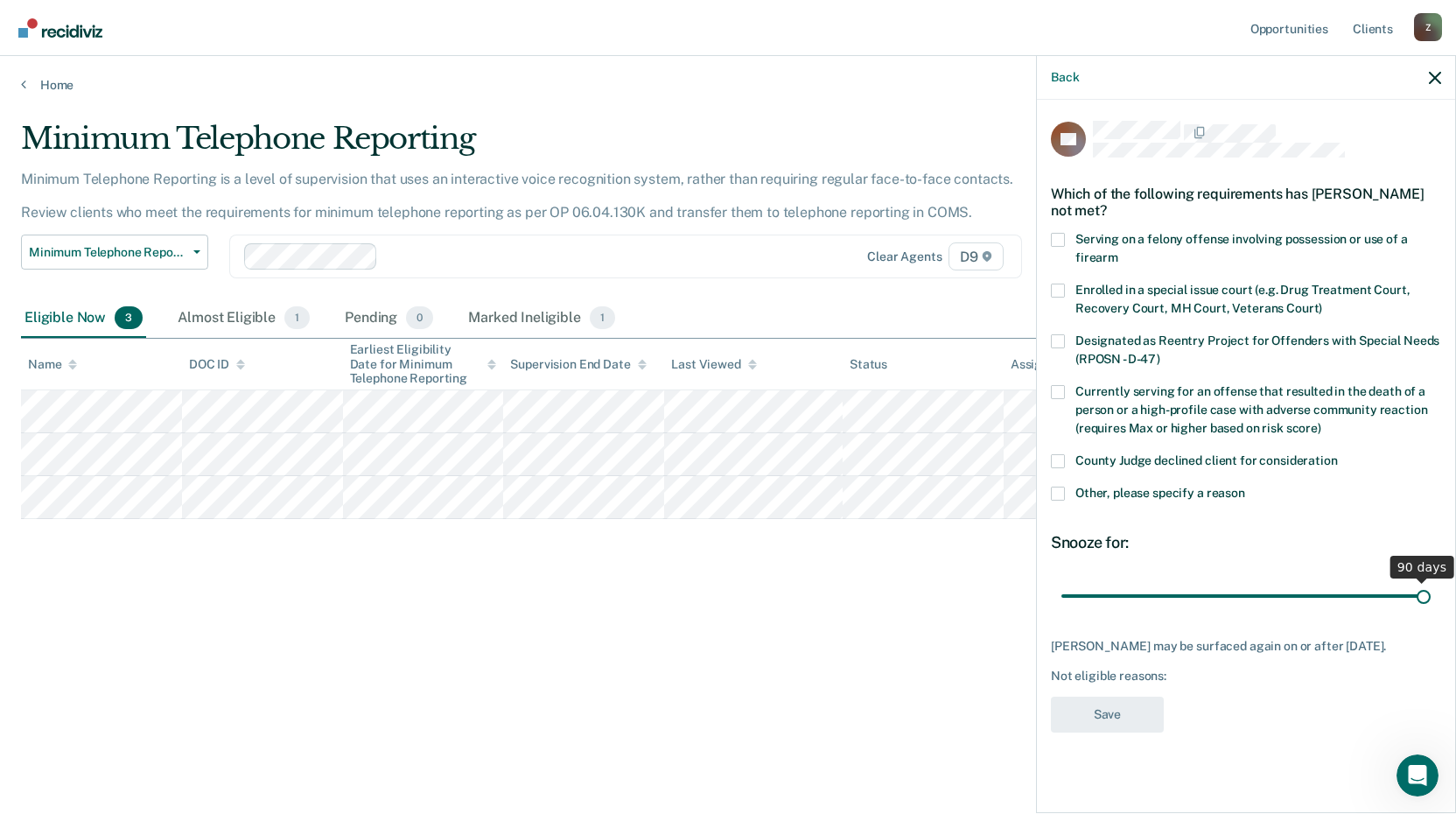
drag, startPoint x: 1181, startPoint y: 592, endPoint x: 1462, endPoint y: 557, distance: 283.2
type input "90"
click at [1430, 580] on input "range" at bounding box center [1245, 594] width 369 height 31
click at [1064, 490] on span at bounding box center [1057, 494] width 14 height 14
click at [1245, 487] on input "Other, please specify a reason" at bounding box center [1245, 487] width 0 height 0
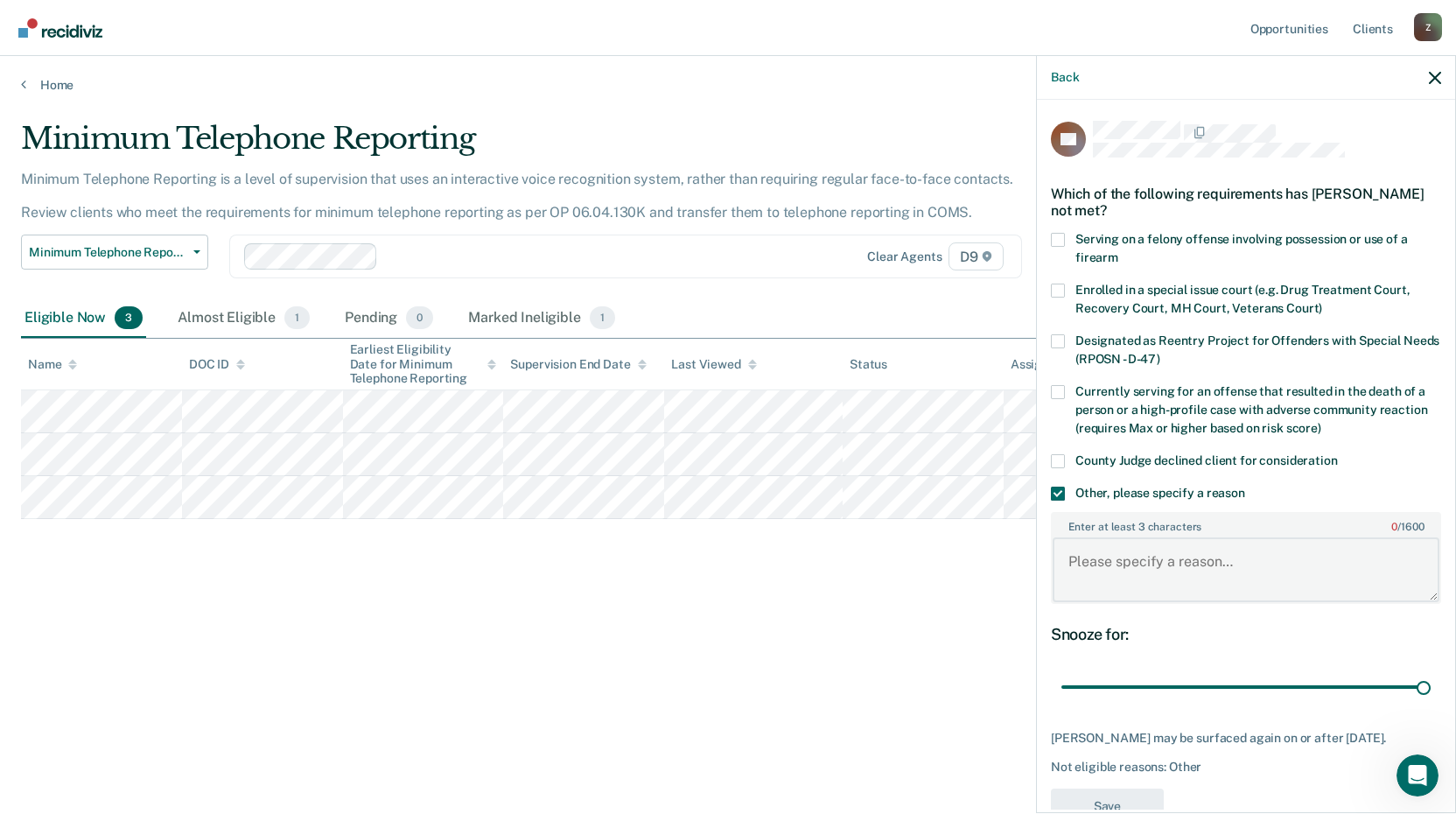
click at [1080, 567] on textarea "Enter at least 3 characters 0 / 1600" at bounding box center [1245, 569] width 387 height 64
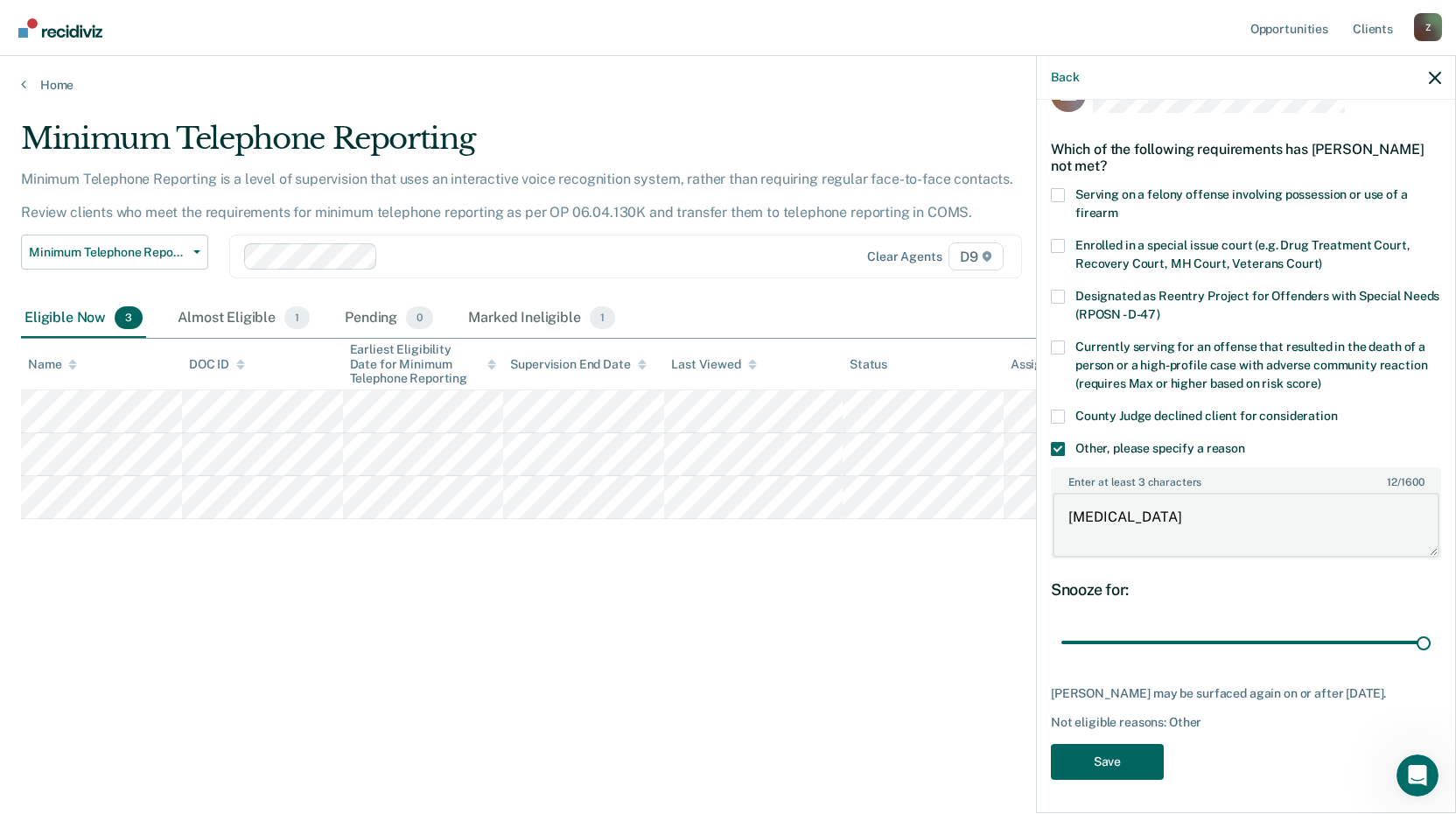
type textarea "[MEDICAL_DATA]"
click at [1101, 758] on button "Save" at bounding box center [1107, 762] width 113 height 36
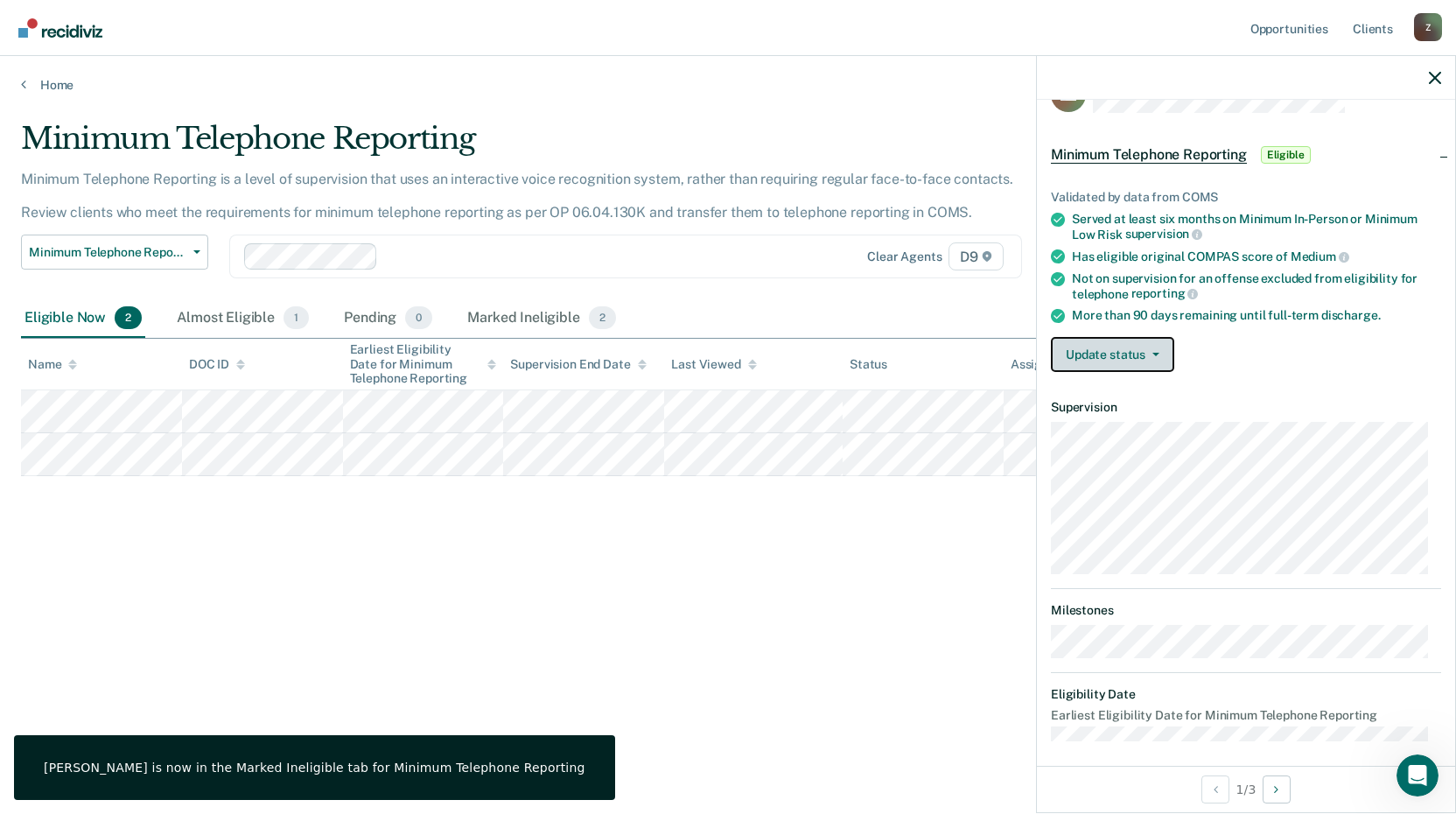
click at [1146, 343] on button "Update status" at bounding box center [1112, 354] width 124 height 35
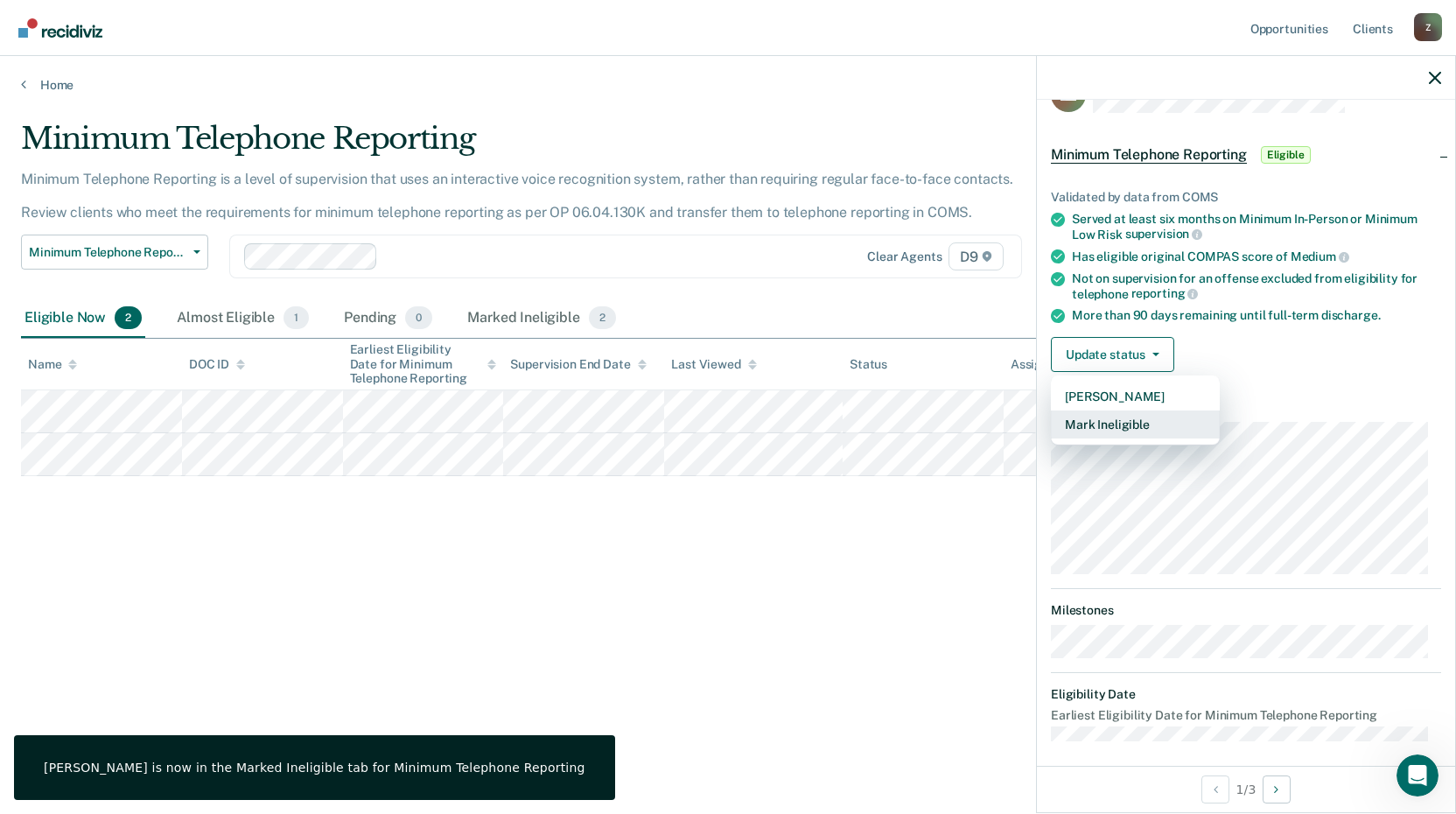
click at [1119, 422] on button "Mark Ineligible" at bounding box center [1135, 424] width 169 height 28
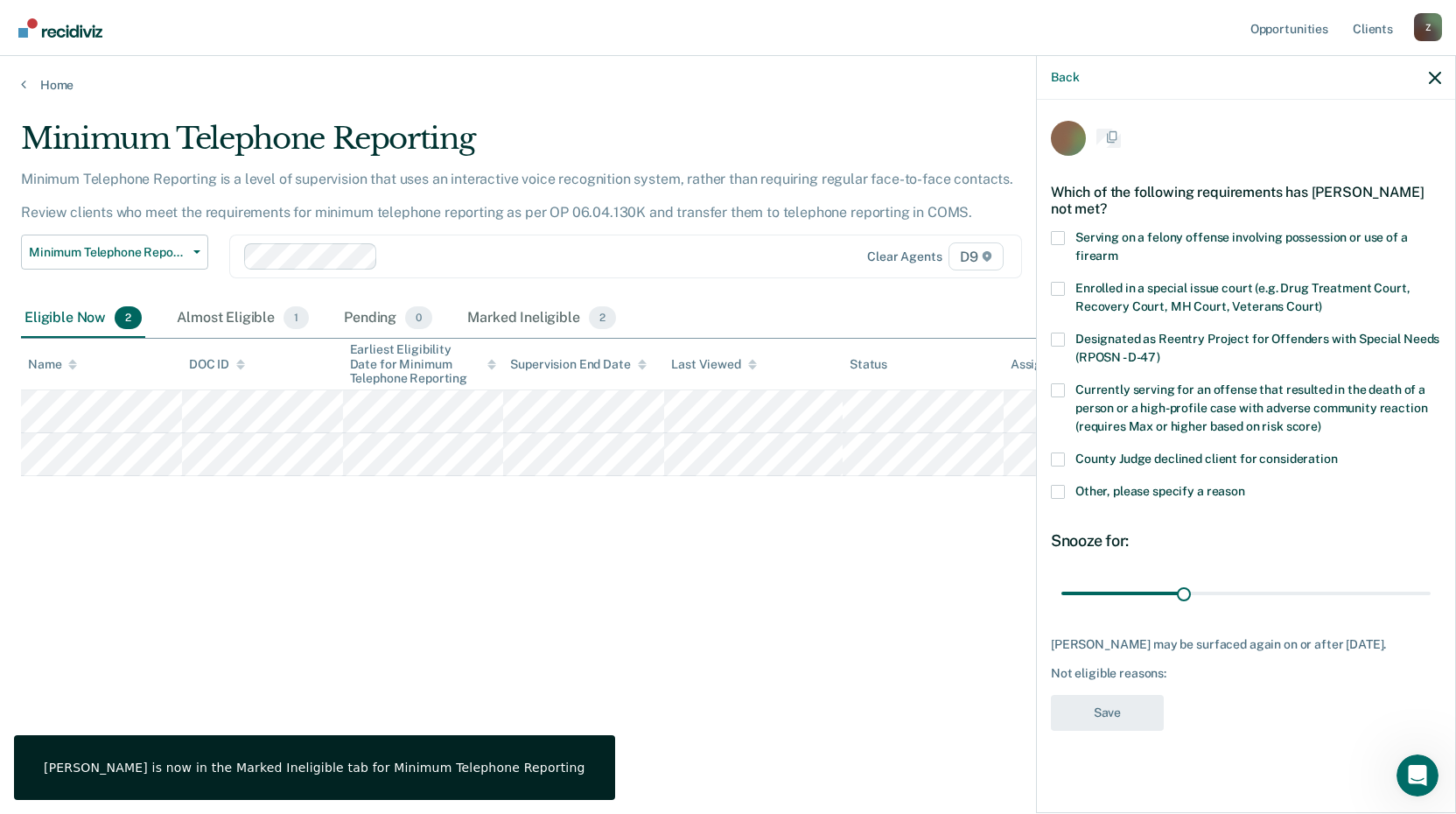
scroll to position [0, 0]
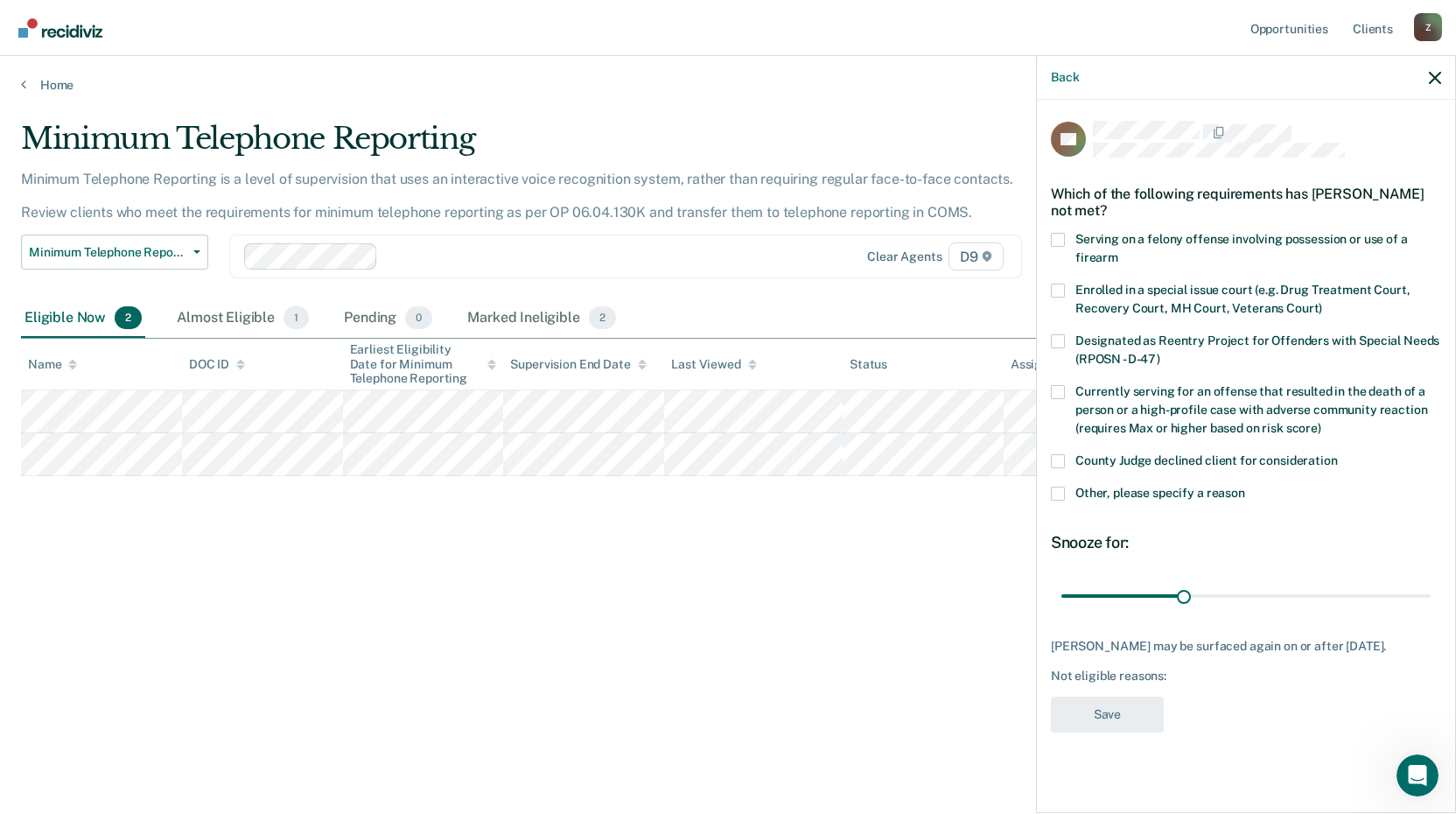
click at [1057, 489] on span at bounding box center [1057, 494] width 14 height 14
click at [1245, 487] on input "Other, please specify a reason" at bounding box center [1245, 487] width 0 height 0
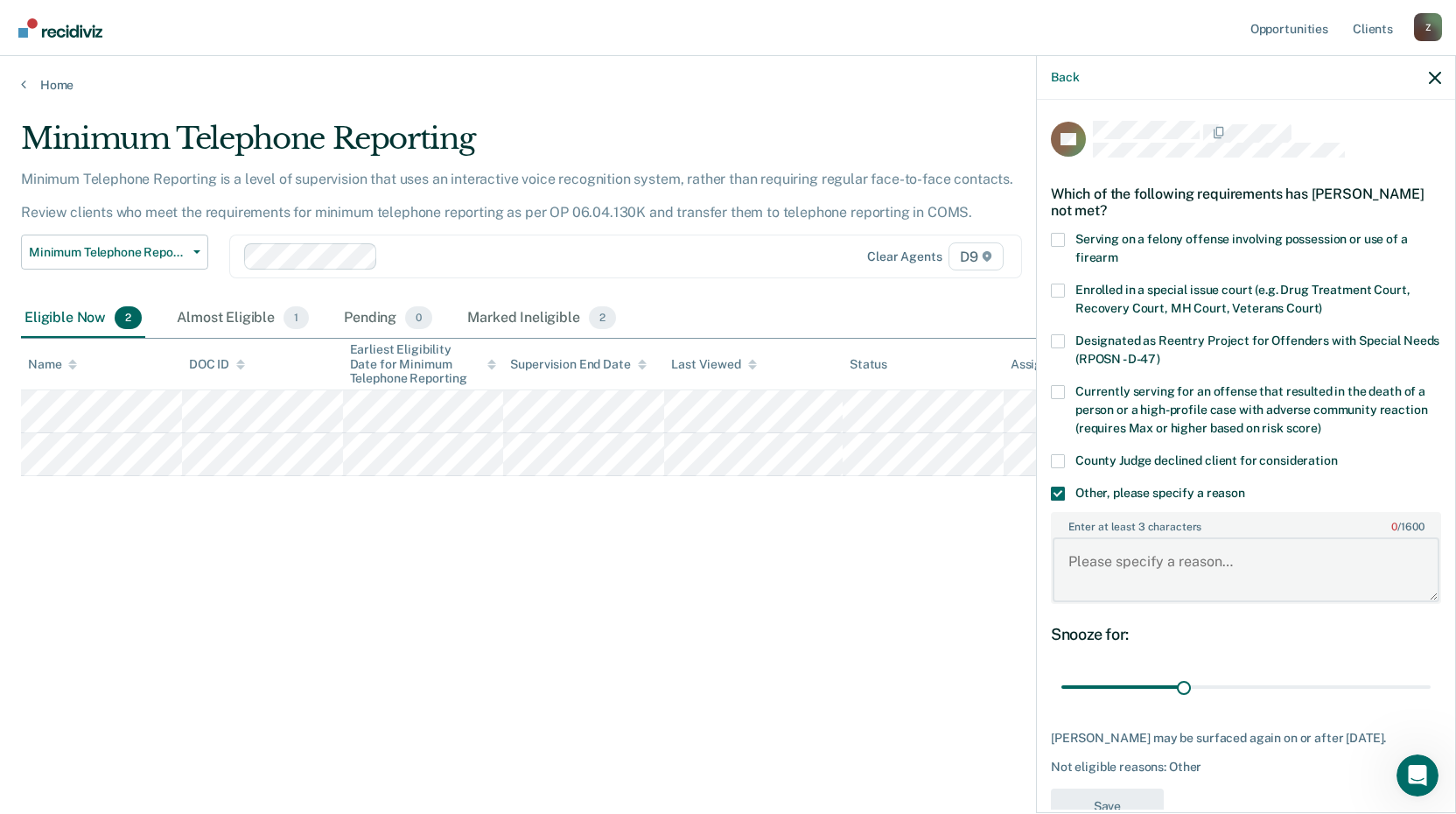
click at [1097, 561] on textarea "Enter at least 3 characters 0 / 1600" at bounding box center [1245, 569] width 387 height 64
type textarea "[MEDICAL_DATA]"
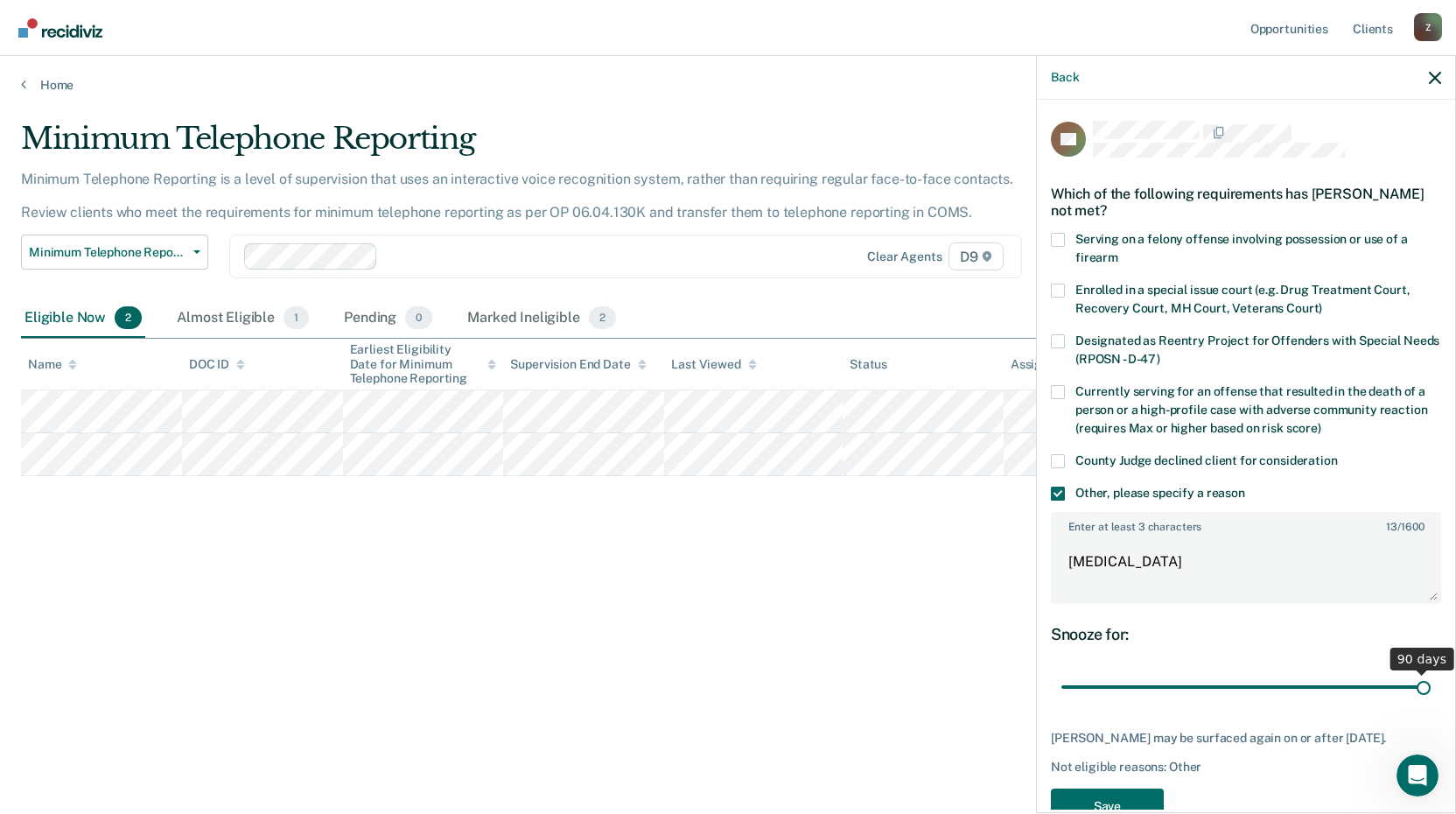
drag, startPoint x: 1178, startPoint y: 689, endPoint x: 1393, endPoint y: 694, distance: 215.1
type input "90"
click at [1415, 693] on input "range" at bounding box center [1245, 686] width 369 height 31
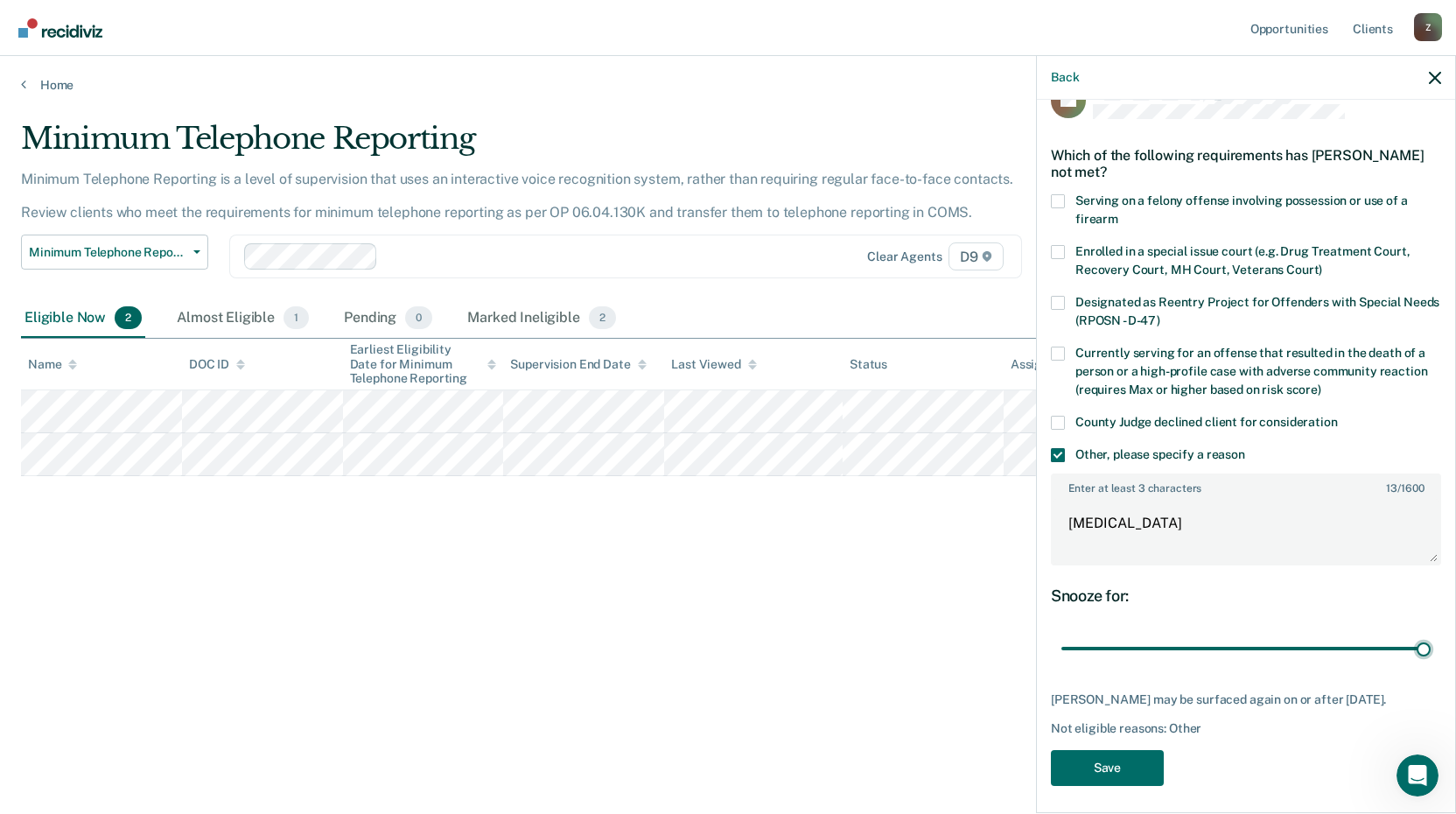
scroll to position [59, 0]
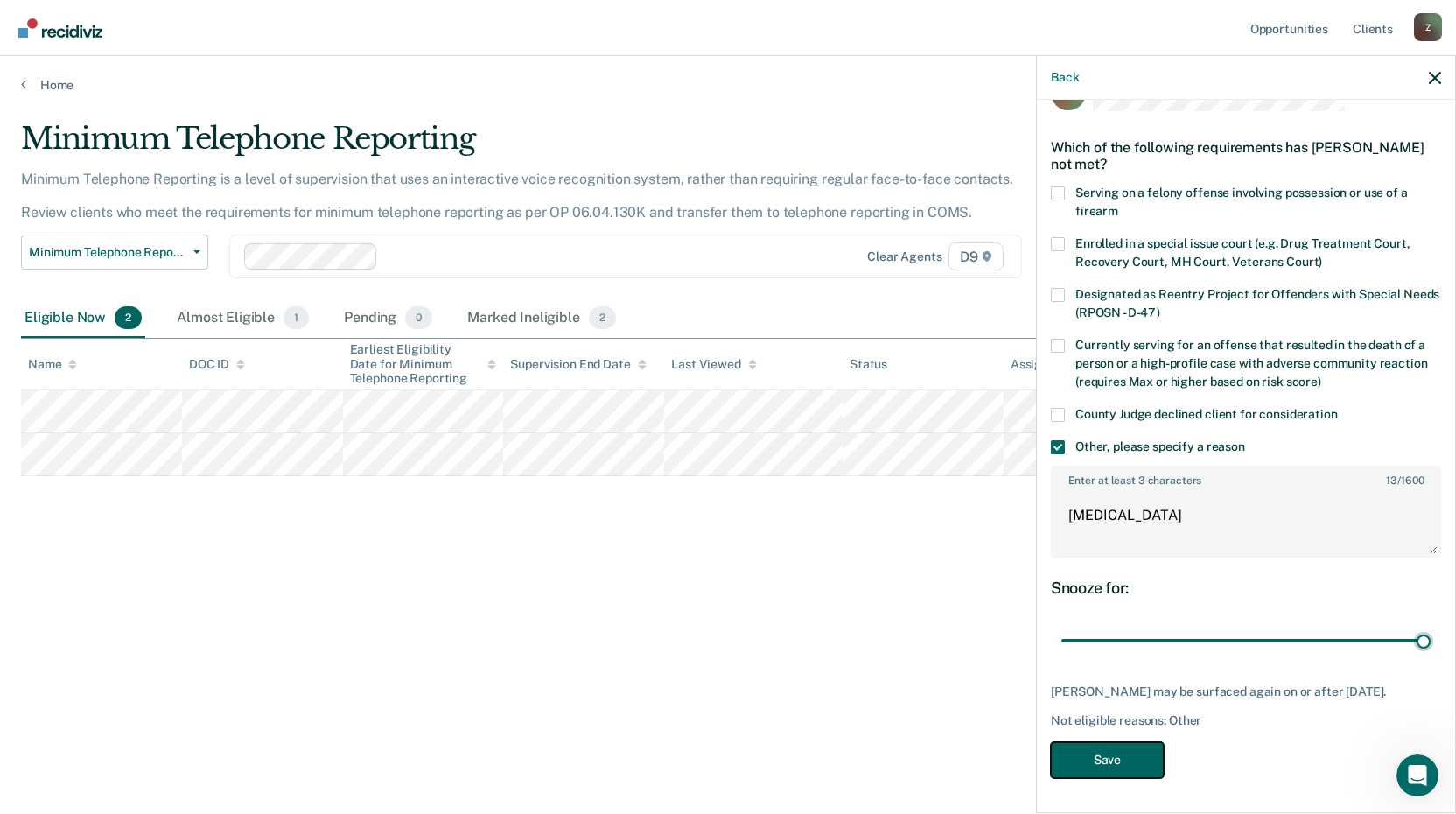
click at [1097, 761] on button "Save" at bounding box center [1107, 760] width 113 height 36
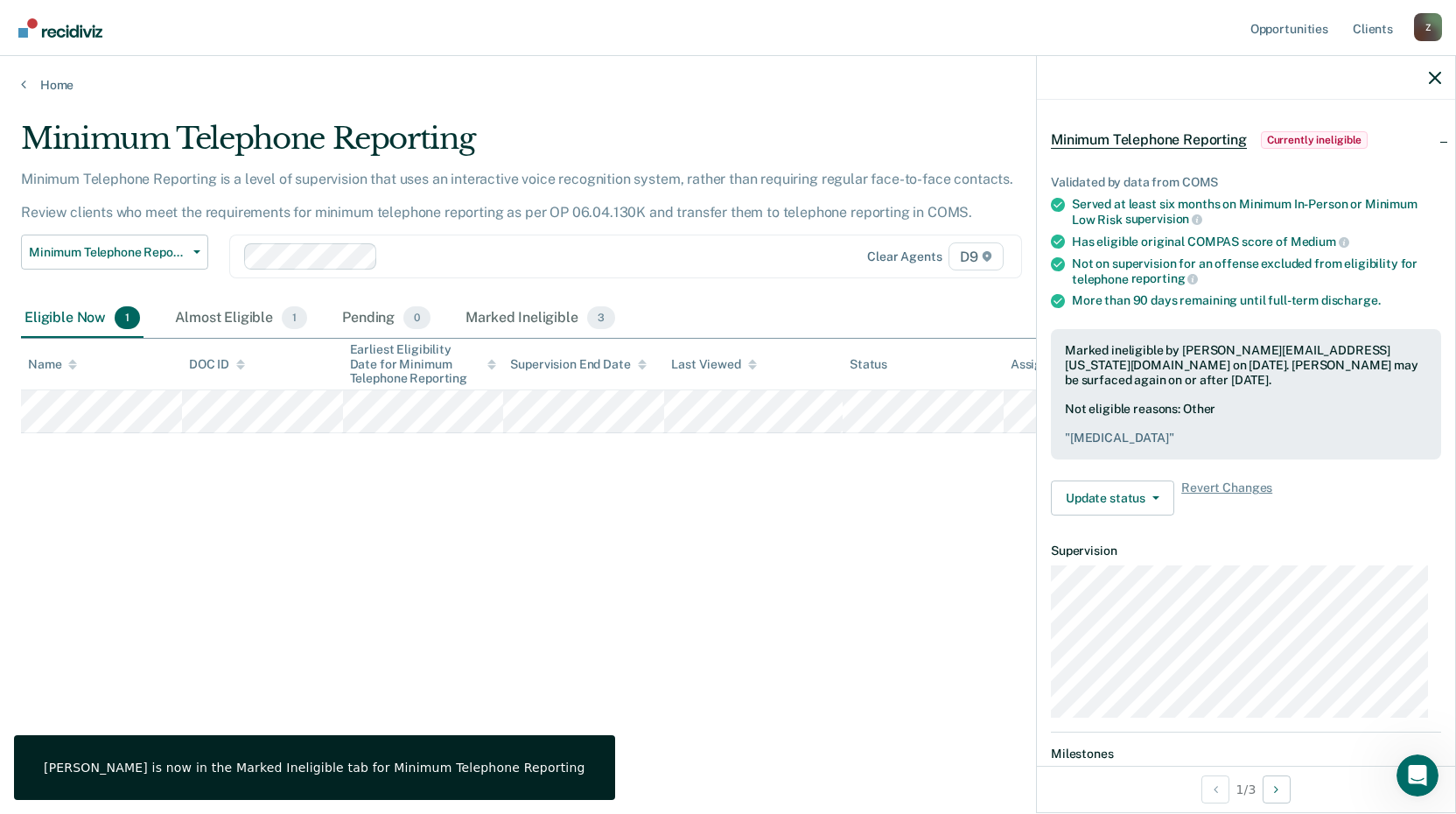
scroll to position [53, 0]
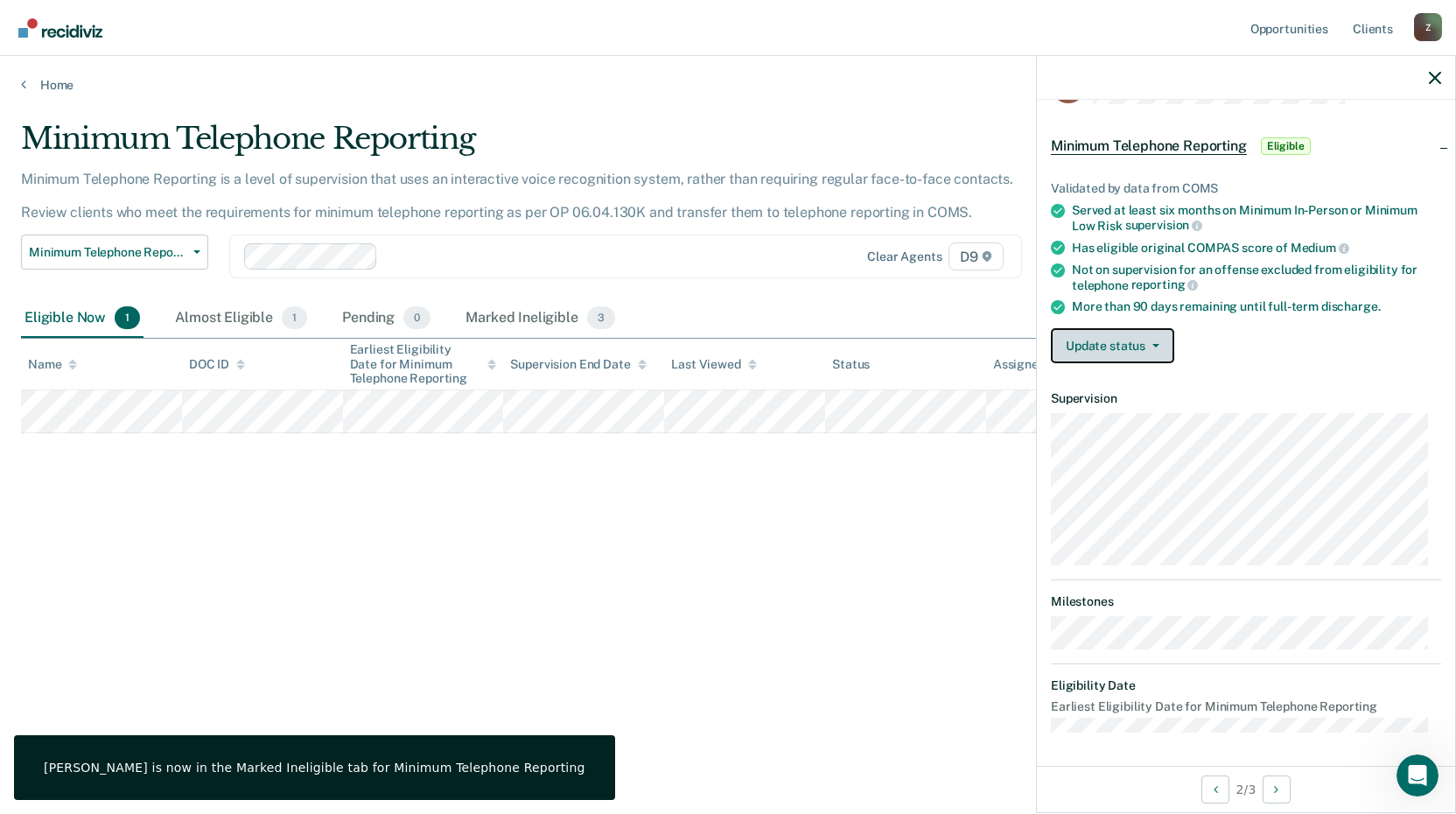
click at [1124, 338] on button "Update status" at bounding box center [1112, 345] width 124 height 35
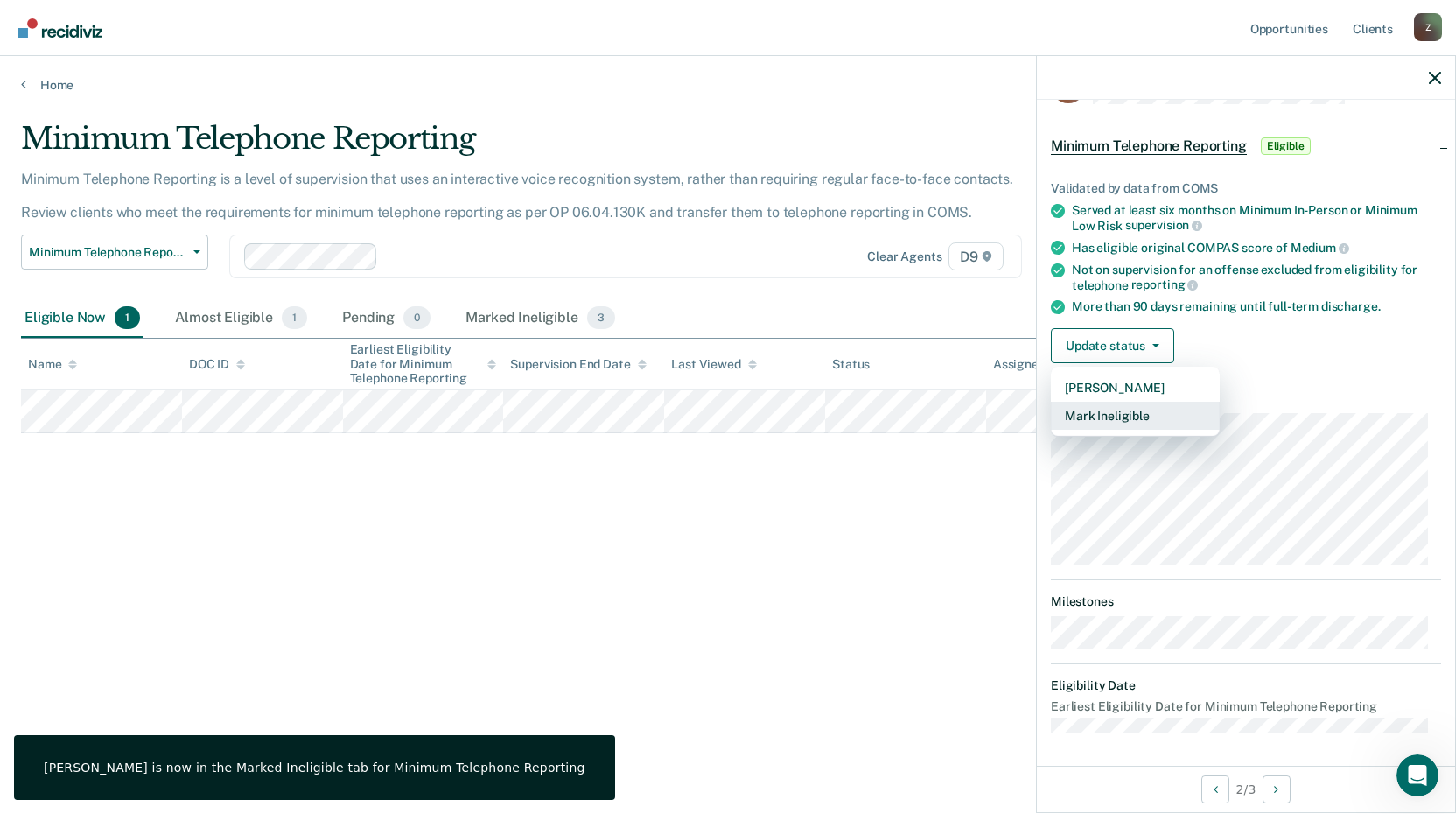
click at [1110, 410] on button "Mark Ineligible" at bounding box center [1135, 415] width 169 height 28
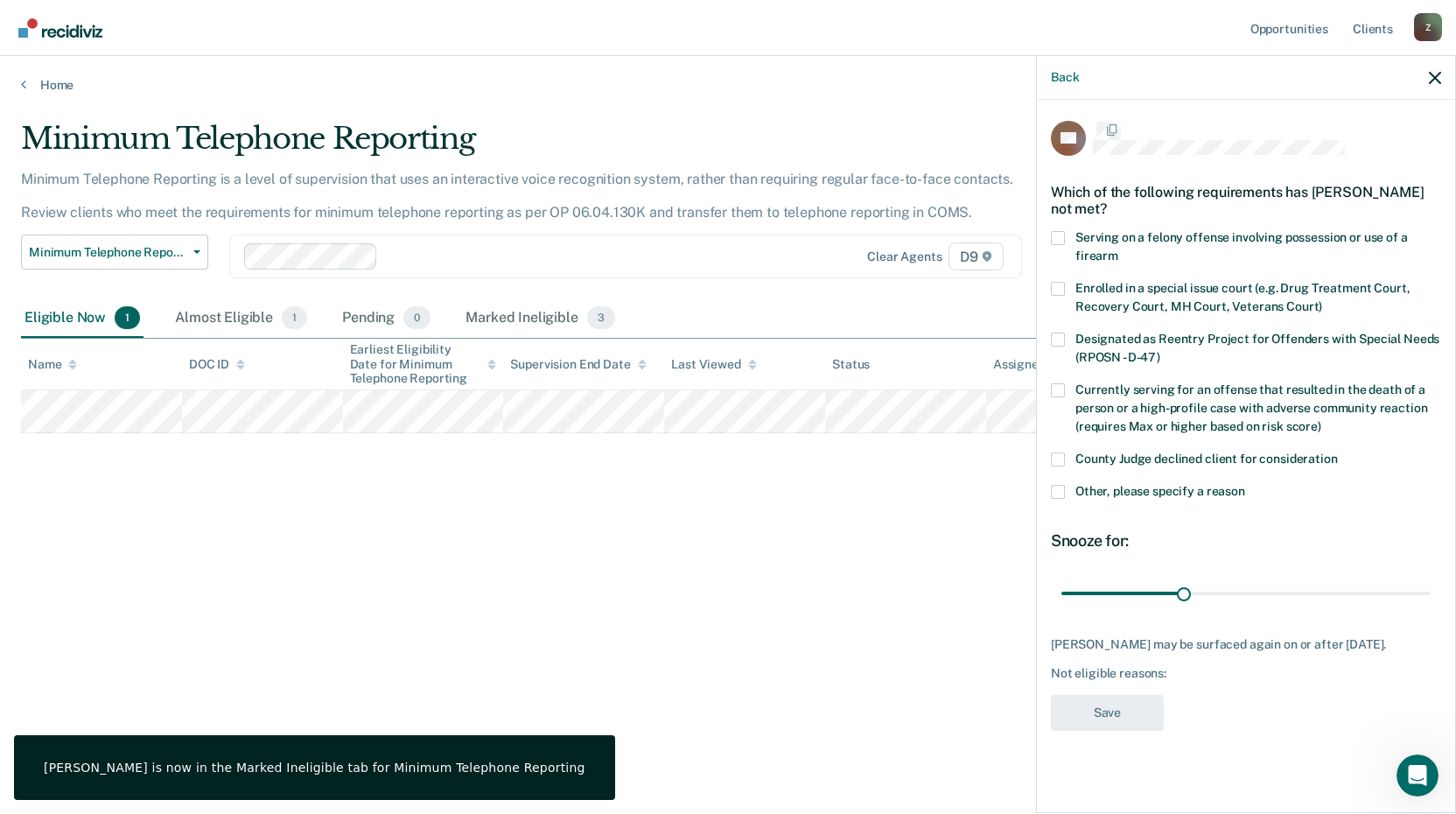
scroll to position [0, 0]
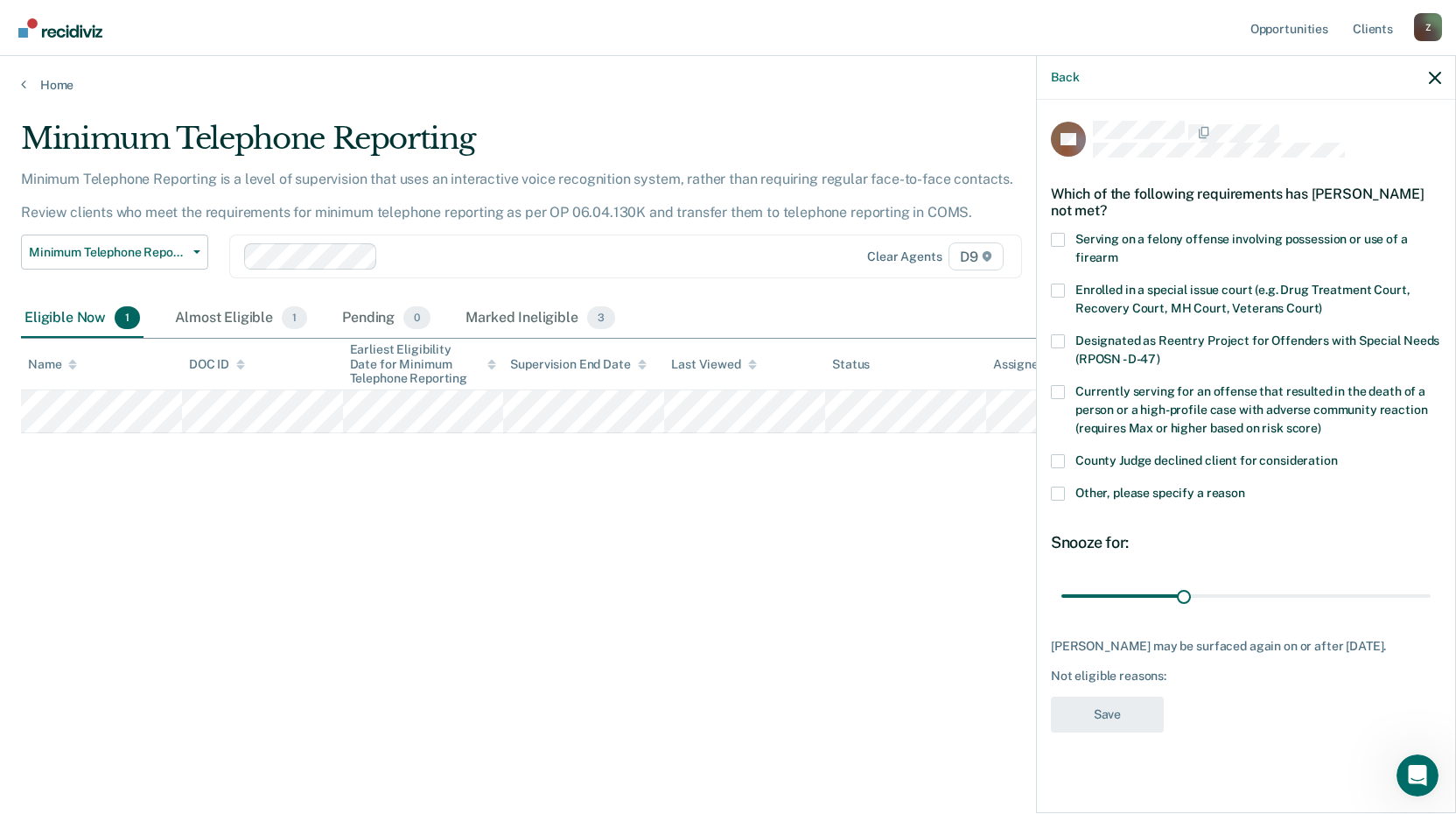
click at [1055, 497] on span at bounding box center [1057, 494] width 14 height 14
click at [1245, 487] on input "Other, please specify a reason" at bounding box center [1245, 487] width 0 height 0
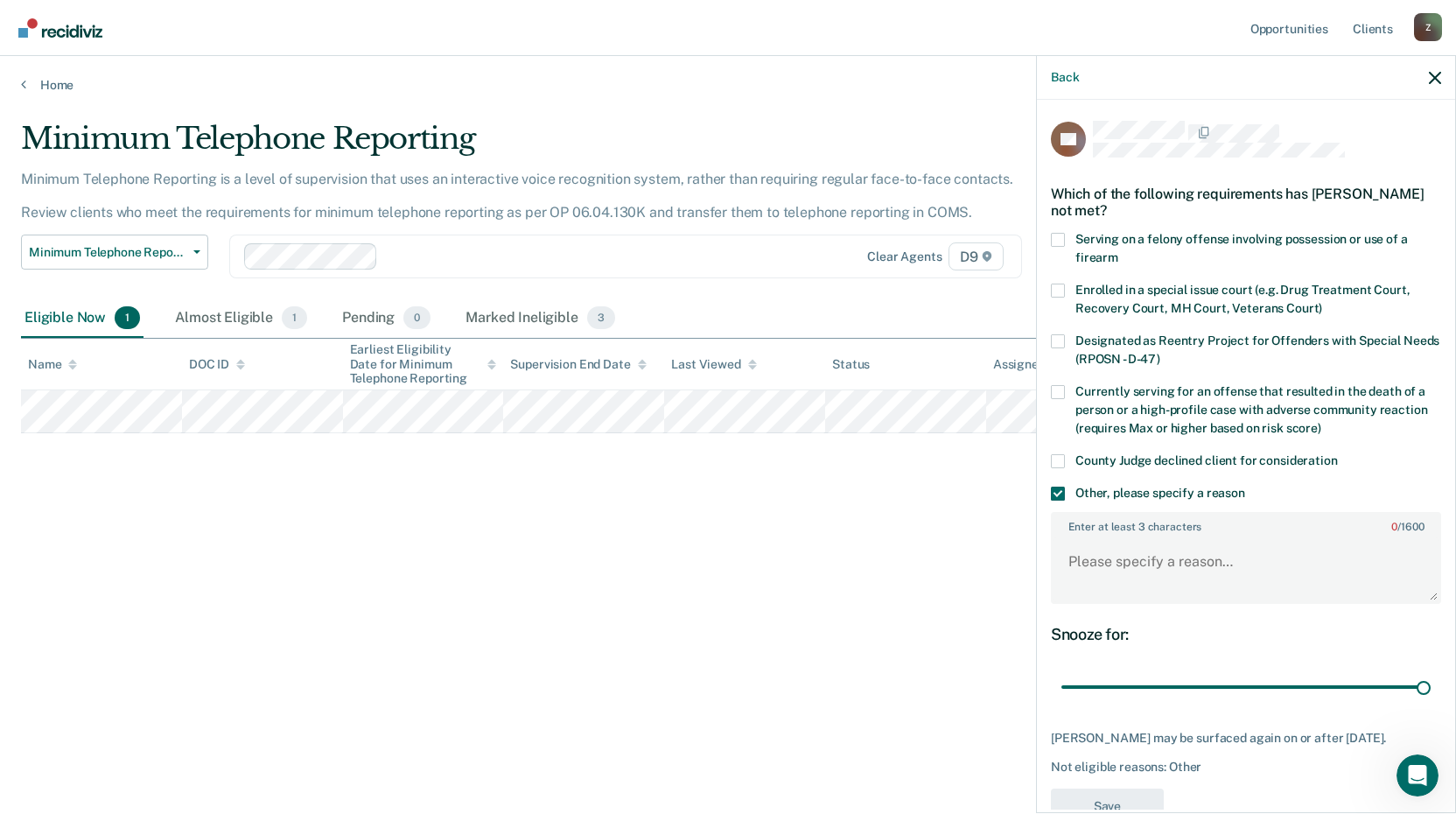
drag, startPoint x: 1178, startPoint y: 686, endPoint x: 1131, endPoint y: 632, distance: 71.6
type input "90"
click at [1423, 672] on input "range" at bounding box center [1245, 686] width 369 height 31
drag, startPoint x: 1057, startPoint y: 565, endPoint x: 1074, endPoint y: 560, distance: 17.7
click at [1064, 563] on textarea "Enter at least 3 characters 0 / 1600" at bounding box center [1245, 569] width 387 height 64
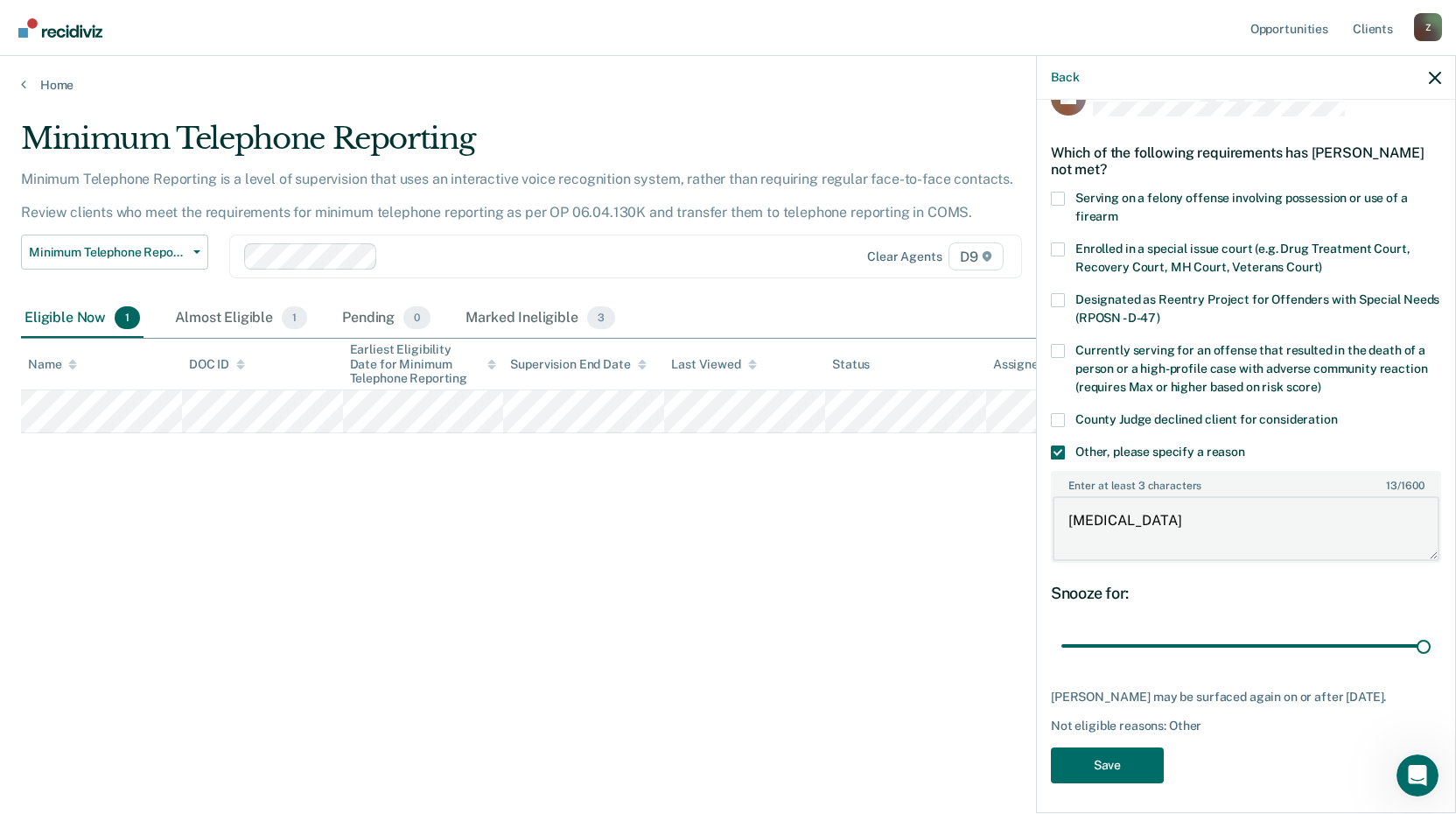
scroll to position [59, 0]
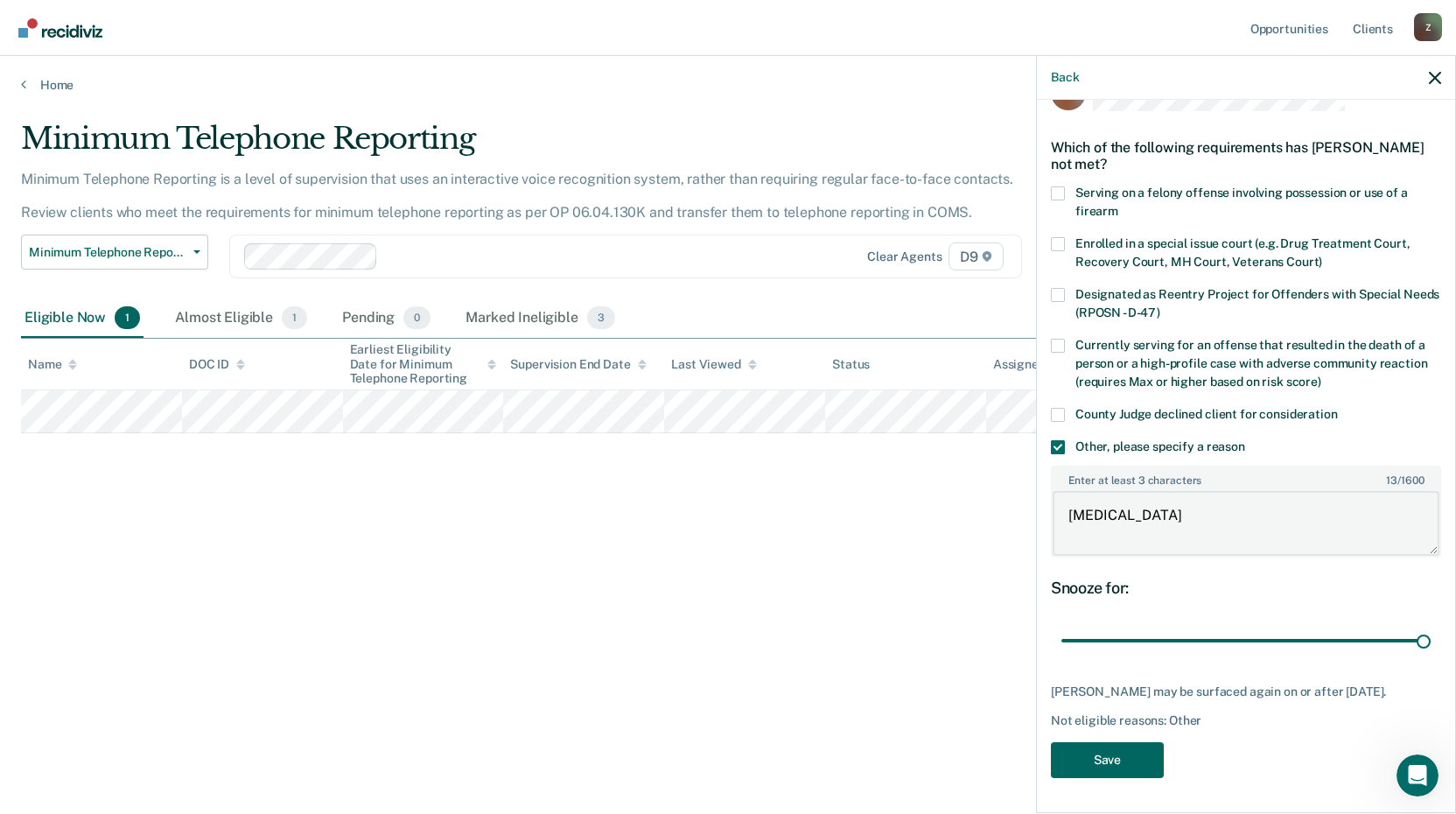
type textarea "[MEDICAL_DATA]"
click at [1096, 763] on button "Save" at bounding box center [1107, 760] width 113 height 36
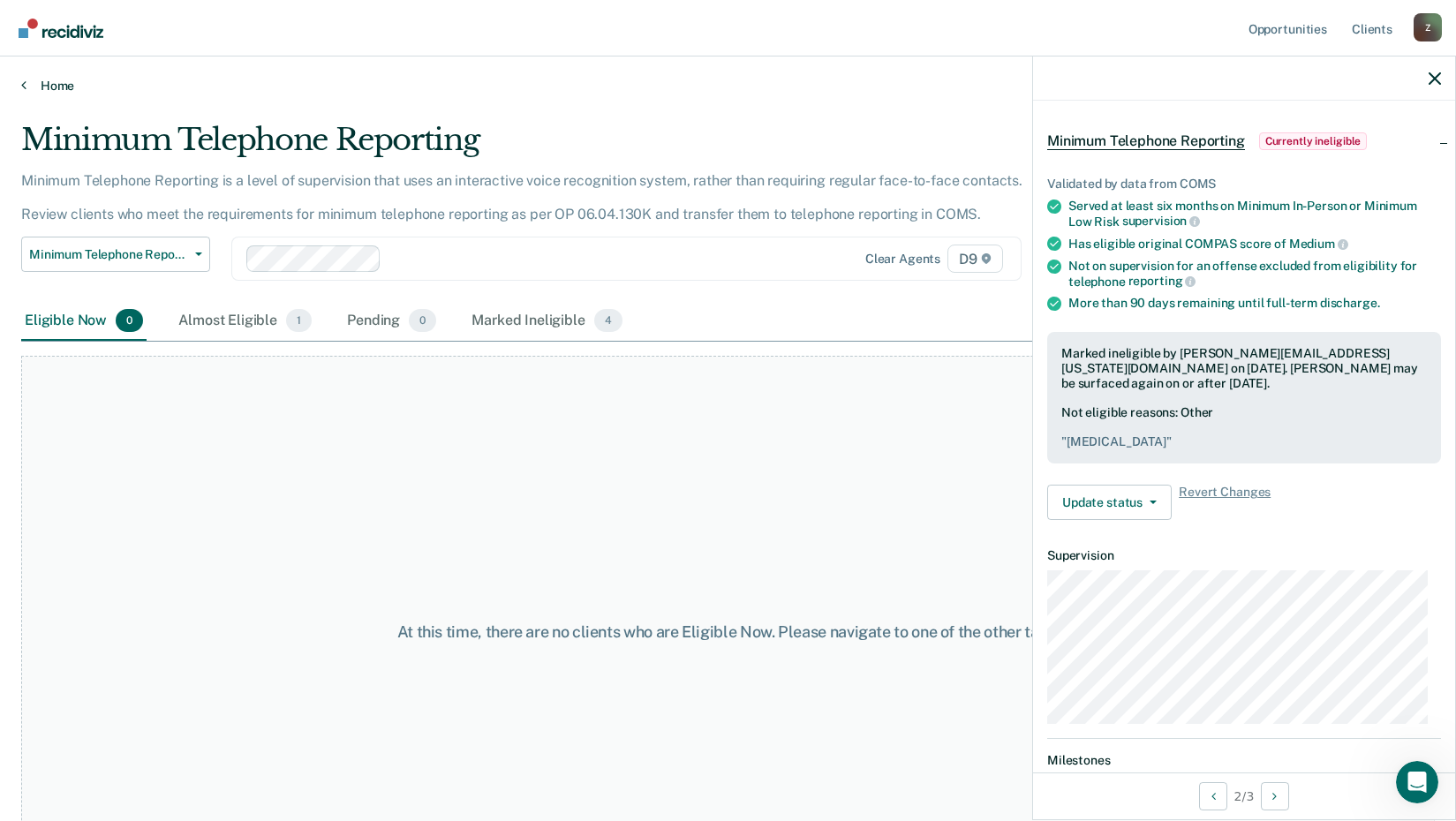
click at [32, 91] on link "Home" at bounding box center [728, 86] width 1413 height 16
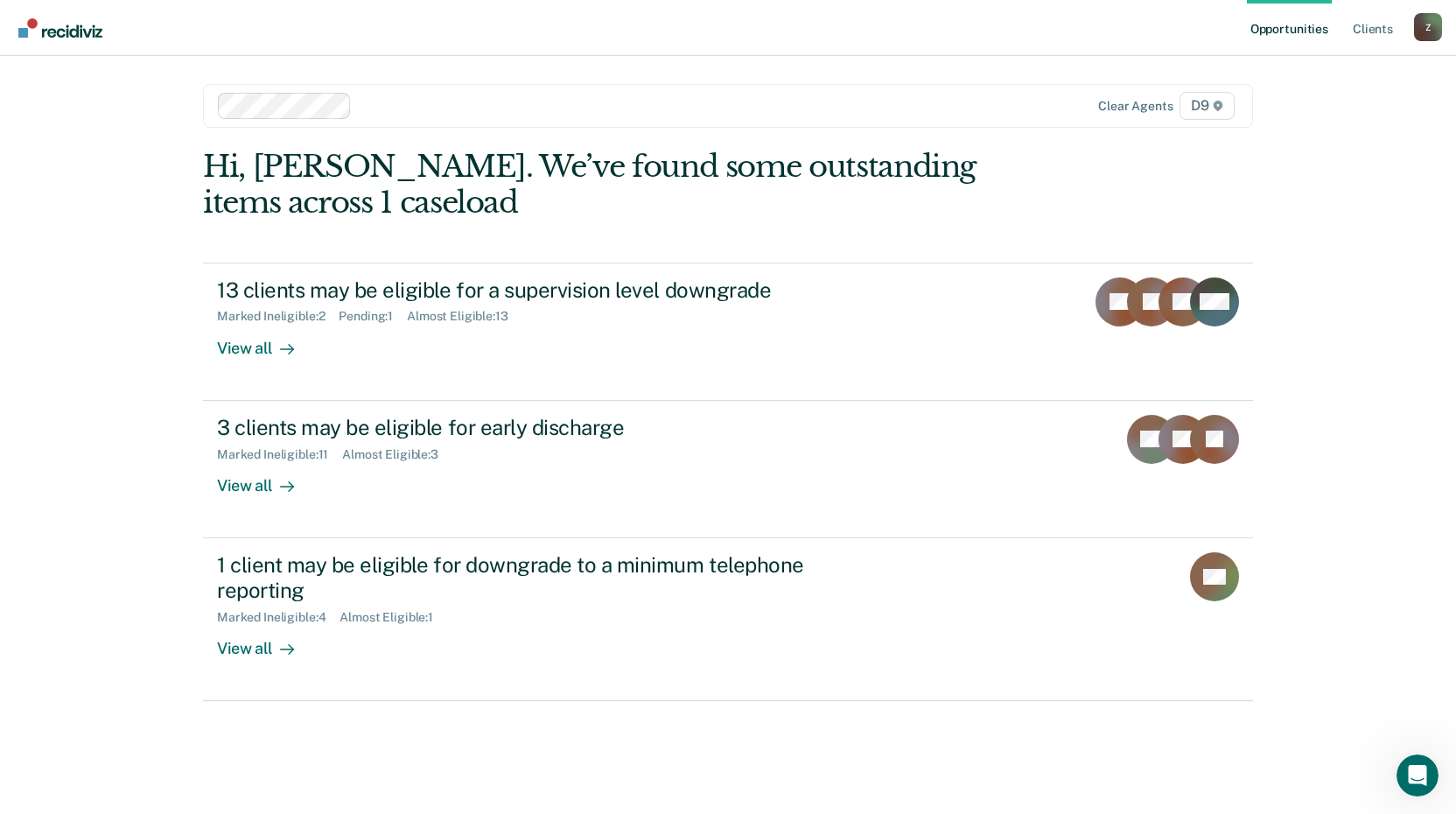
click at [880, 162] on div "Hi, [PERSON_NAME]. We’ve found some outstanding items across 1 caseload" at bounding box center [622, 184] width 840 height 72
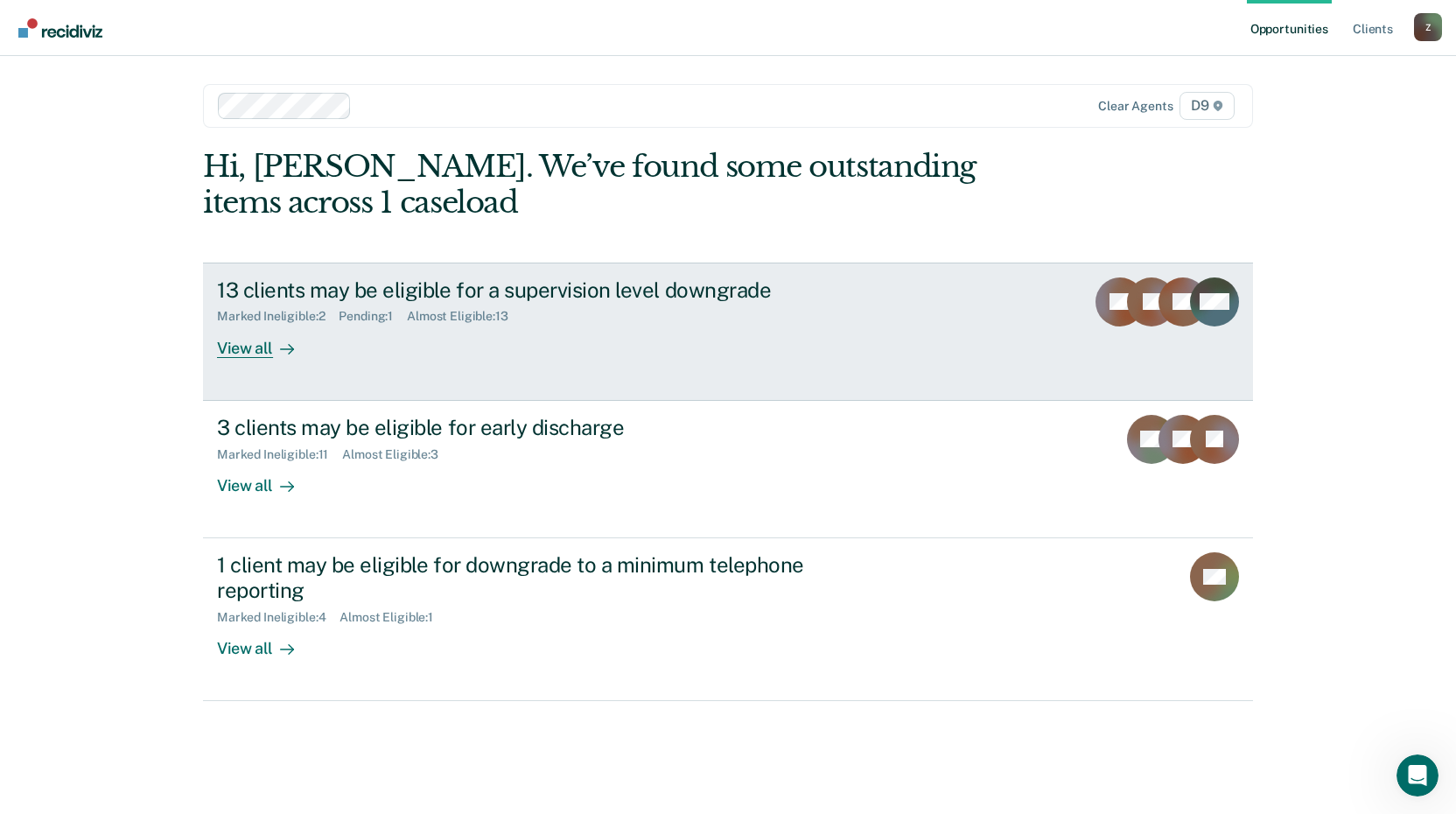
click at [1135, 300] on rect at bounding box center [1151, 302] width 49 height 49
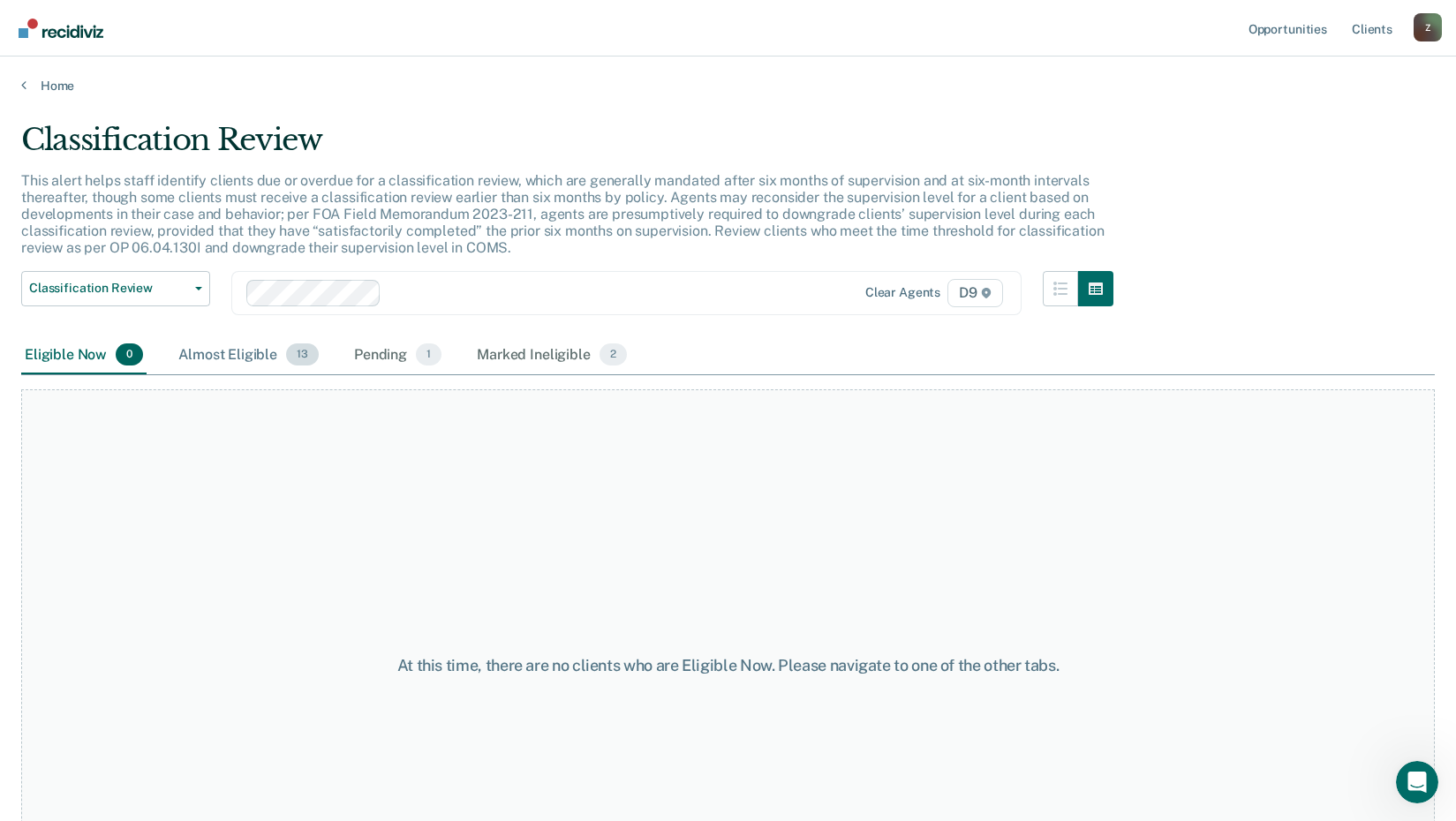
click at [302, 357] on span "13" at bounding box center [302, 354] width 33 height 23
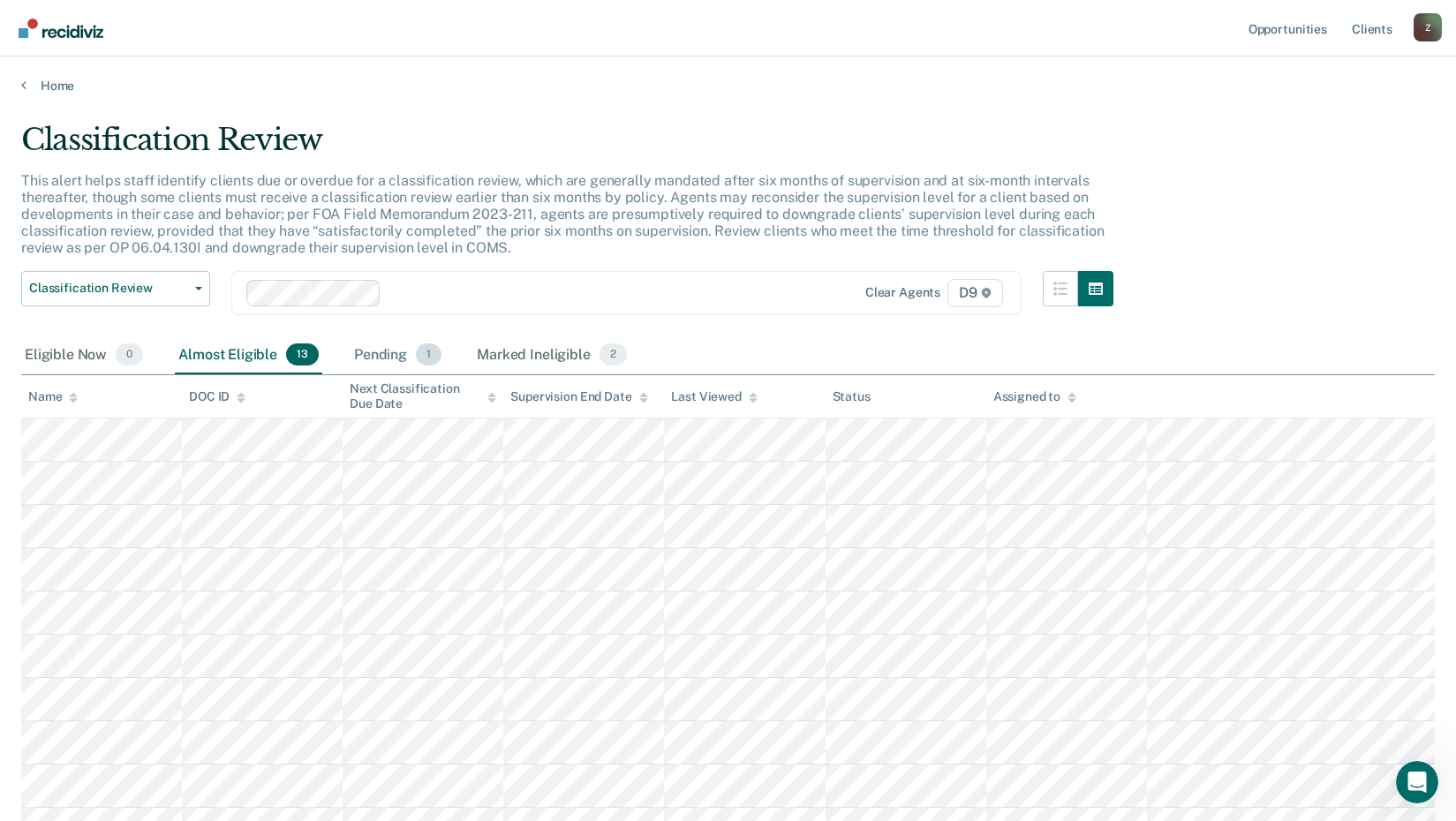
click at [429, 360] on span "1" at bounding box center [429, 354] width 26 height 23
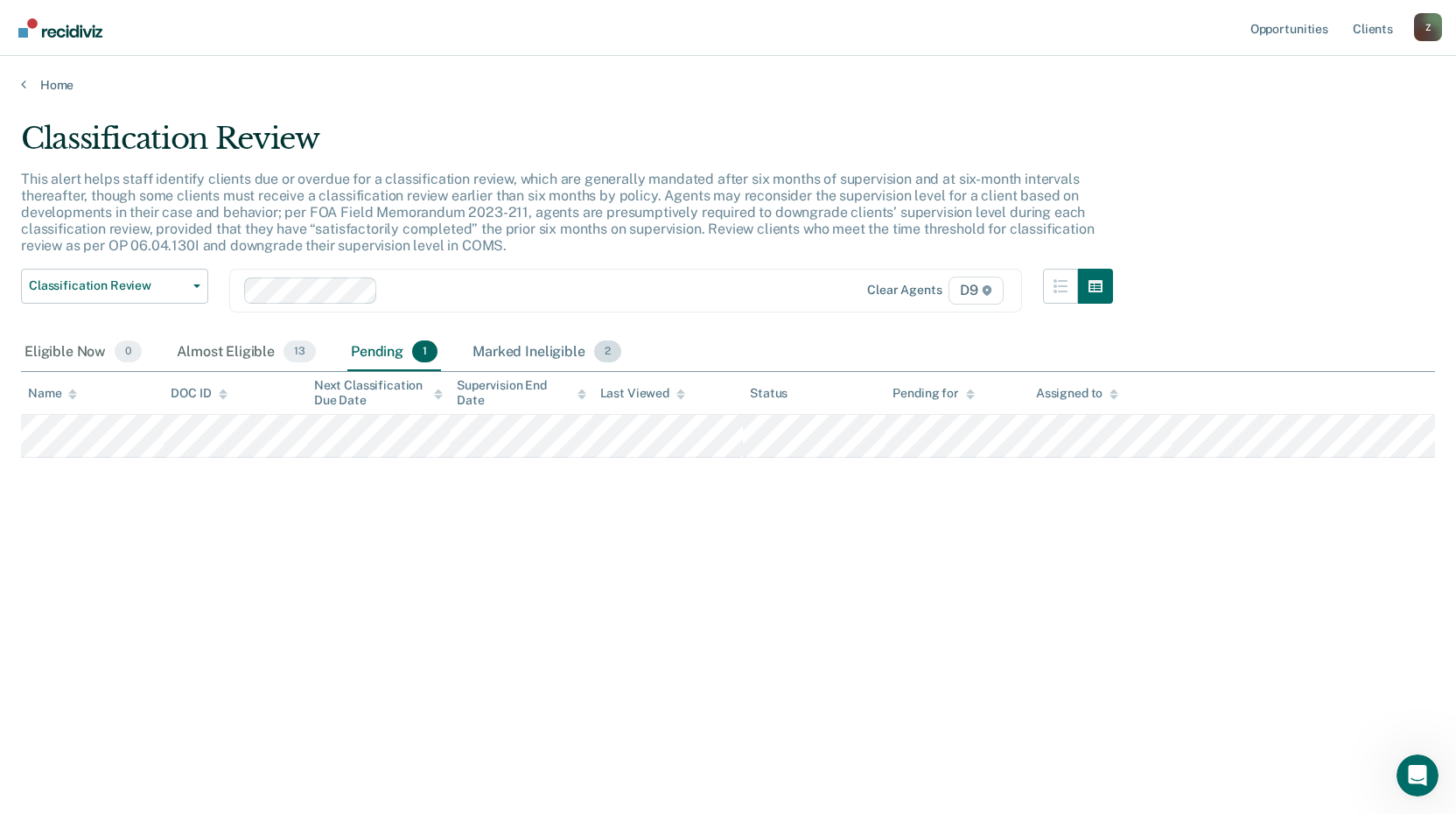
click at [607, 349] on span "2" at bounding box center [607, 351] width 27 height 23
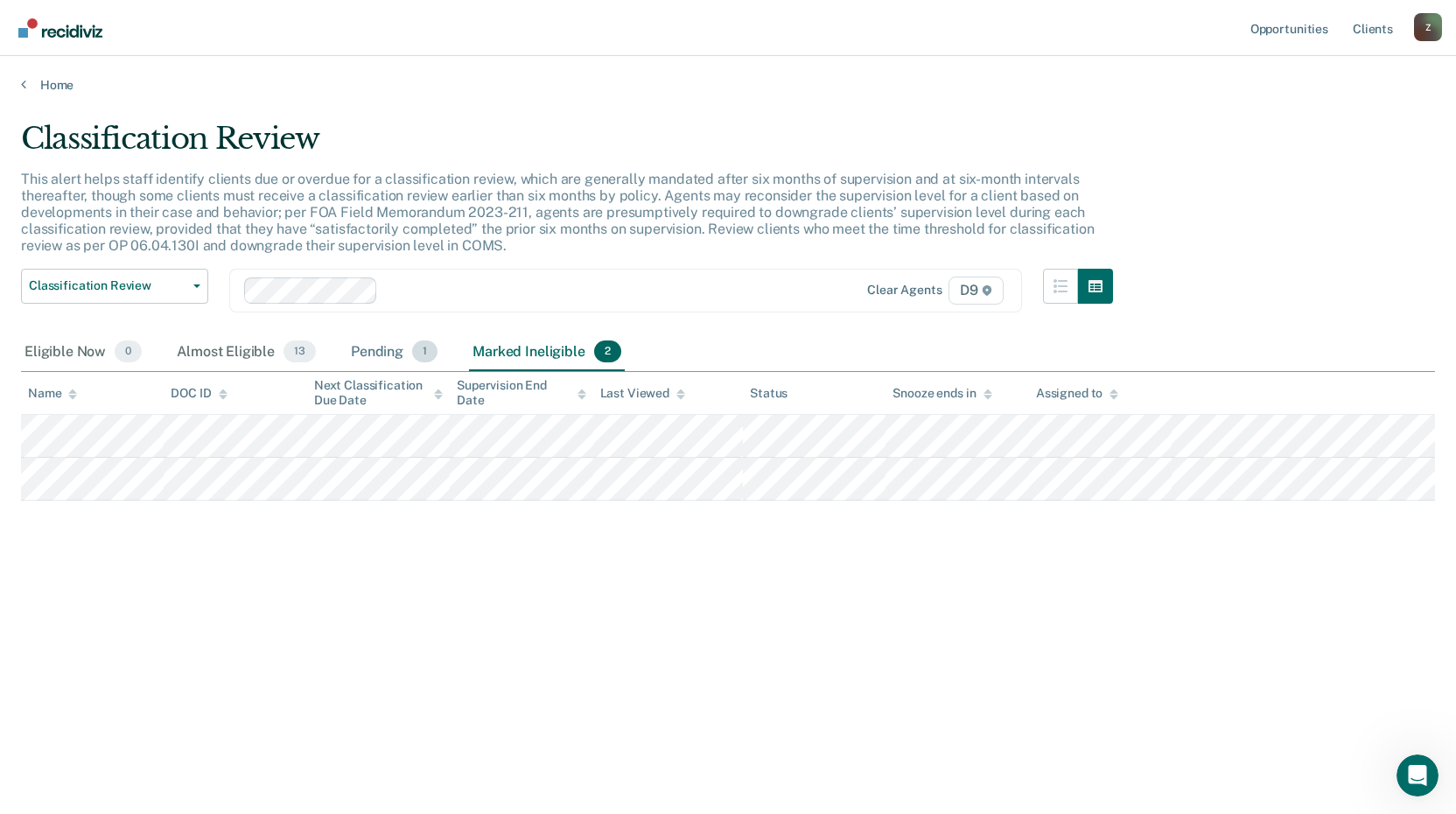
click at [427, 345] on span "1" at bounding box center [425, 351] width 26 height 23
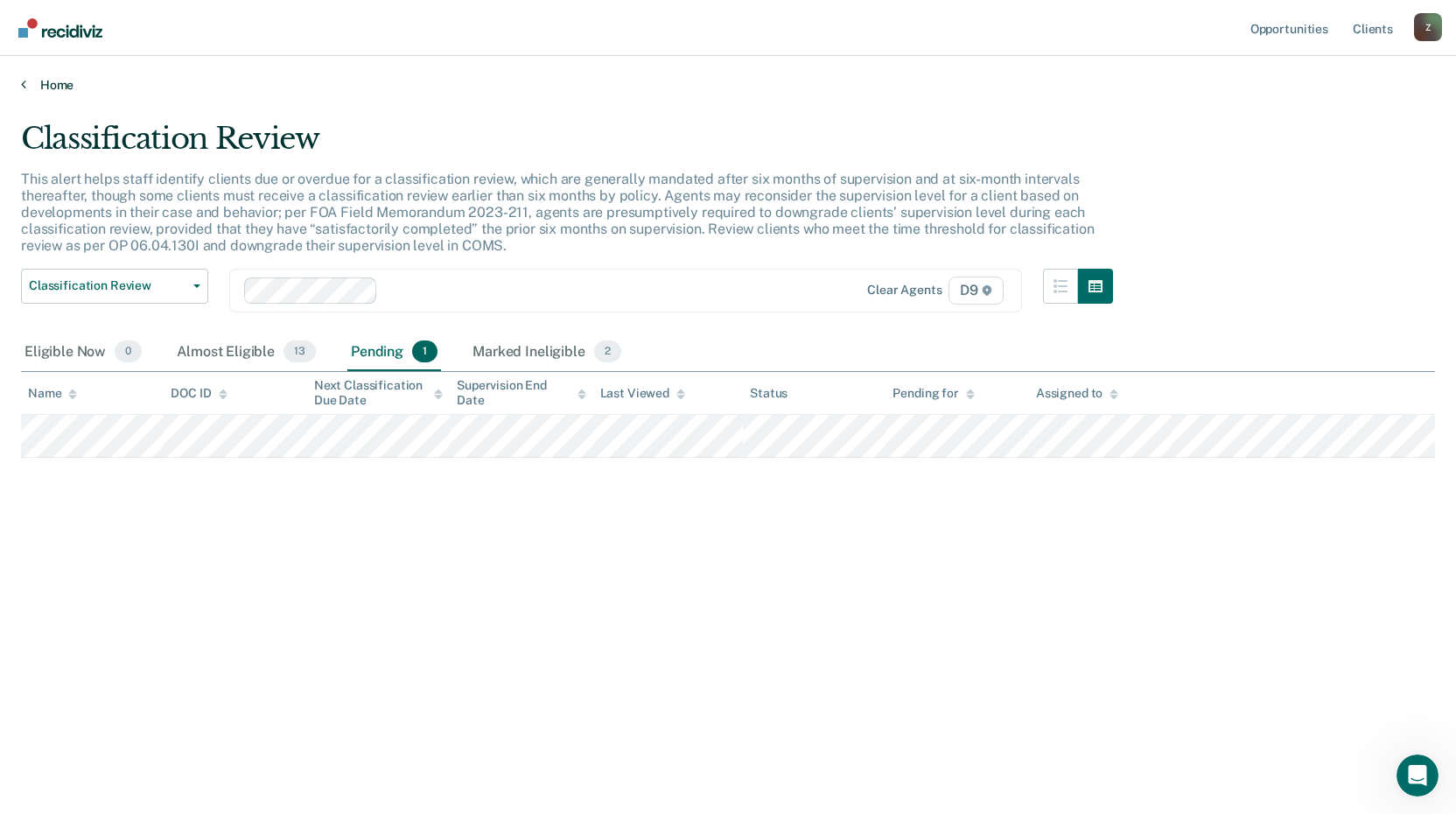
click at [57, 87] on link "Home" at bounding box center [727, 85] width 1413 height 16
